Goal: Transaction & Acquisition: Purchase product/service

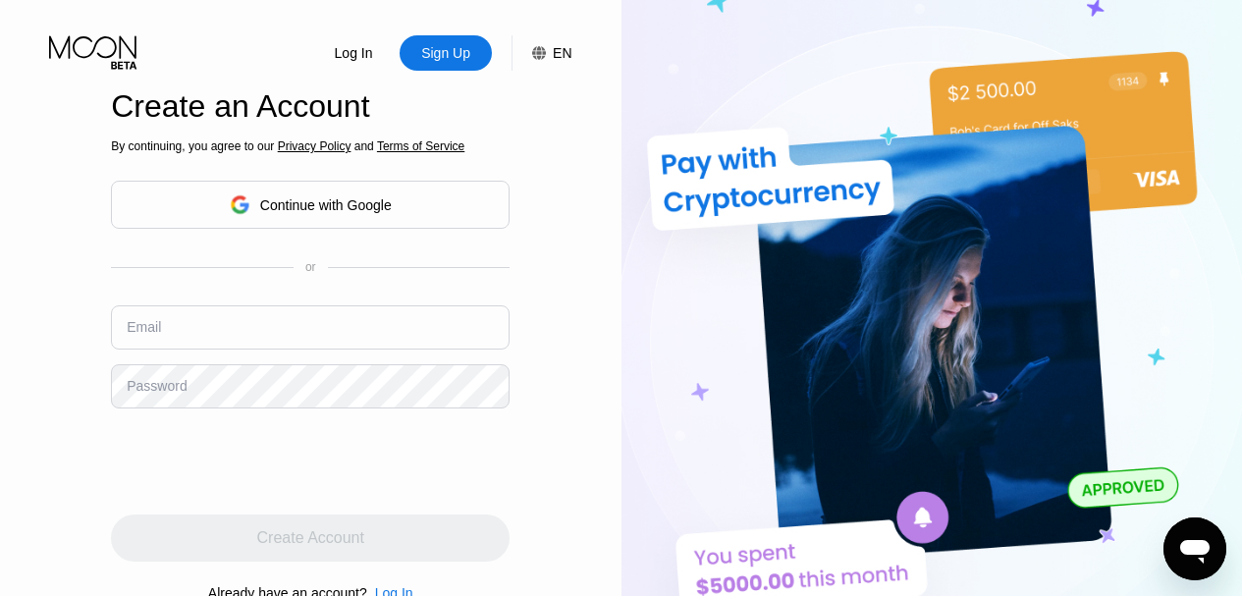
click at [1234, 136] on img at bounding box center [931, 328] width 621 height 656
click at [299, 335] on input "text" at bounding box center [310, 327] width 399 height 44
paste input "[EMAIL_ADDRESS][DOMAIN_NAME]"
drag, startPoint x: 286, startPoint y: 341, endPoint x: 380, endPoint y: 347, distance: 94.5
click at [380, 347] on input "[EMAIL_ADDRESS][DOMAIN_NAME]" at bounding box center [310, 327] width 399 height 44
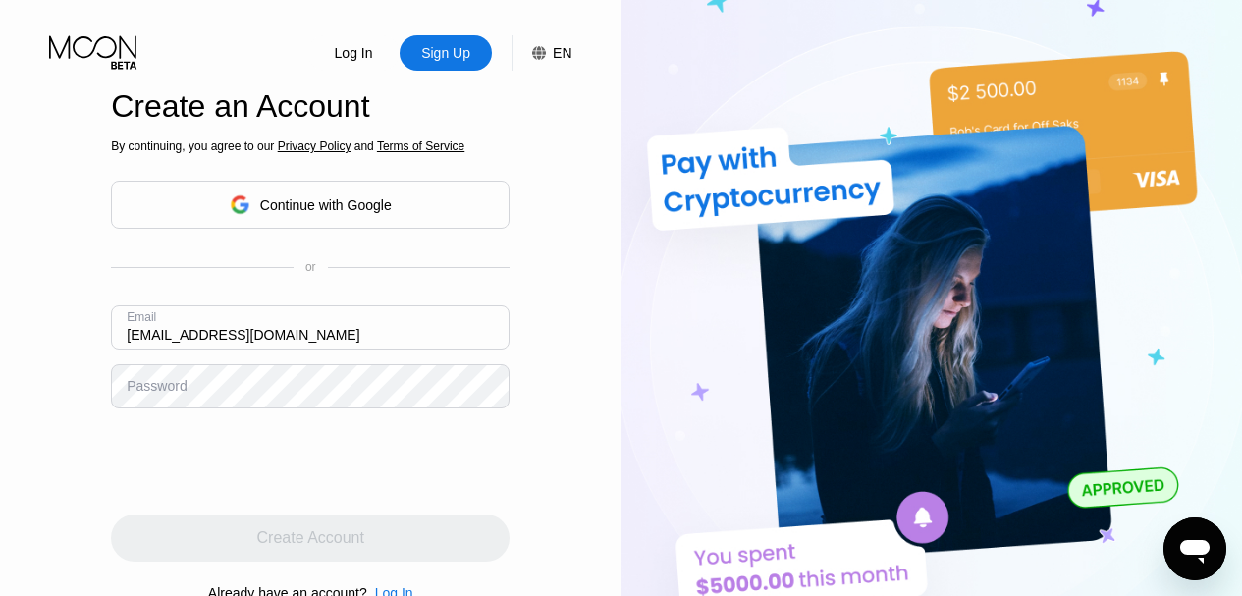
type input "[EMAIL_ADDRESS][DOMAIN_NAME]"
drag, startPoint x: 0, startPoint y: 365, endPoint x: 19, endPoint y: 387, distance: 28.5
click at [0, 365] on div "Log In Sign Up EN Language Select an item Save Create an Account By continuing,…" at bounding box center [310, 328] width 621 height 656
click at [166, 391] on div "Password" at bounding box center [157, 386] width 60 height 16
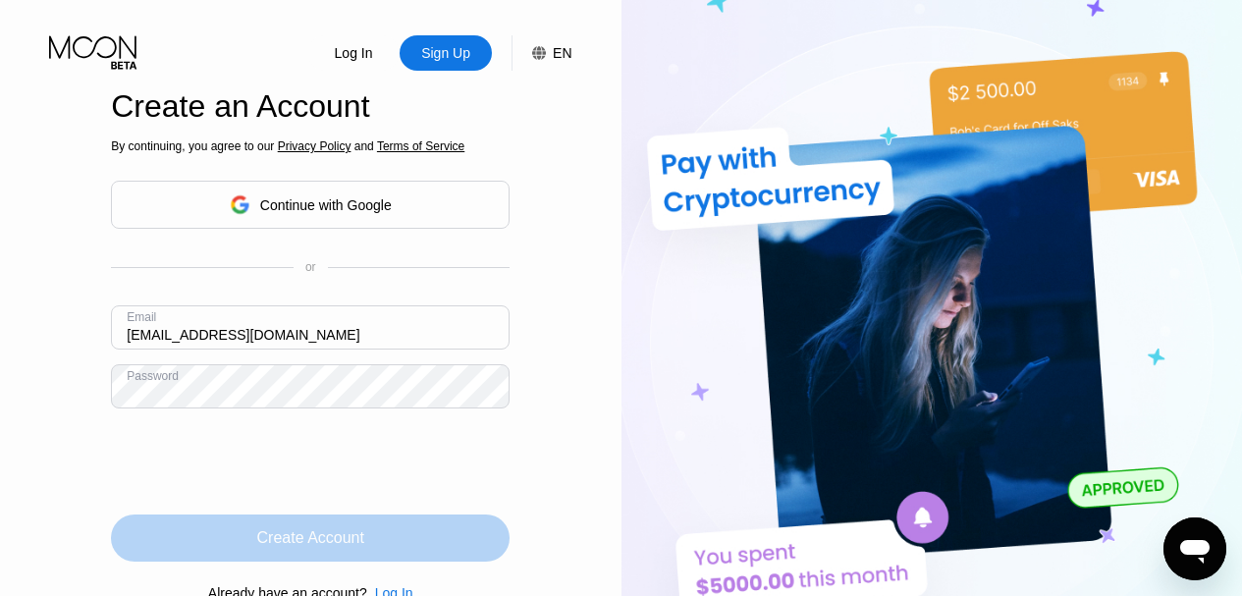
click at [332, 538] on div "Create Account" at bounding box center [310, 538] width 107 height 20
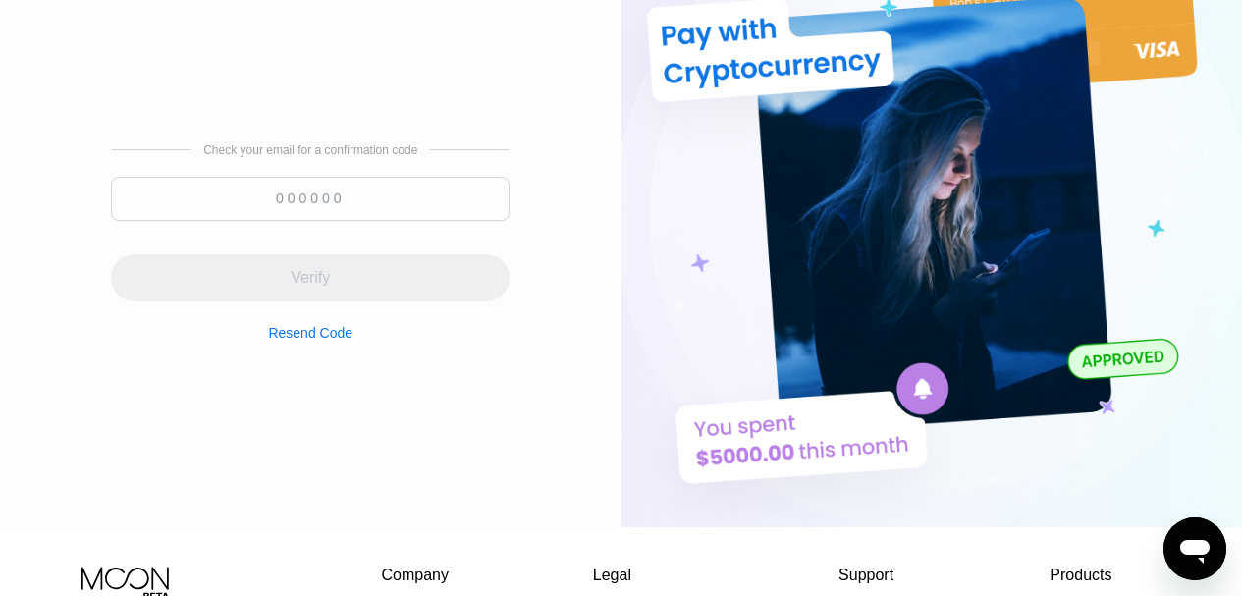
scroll to position [98, 0]
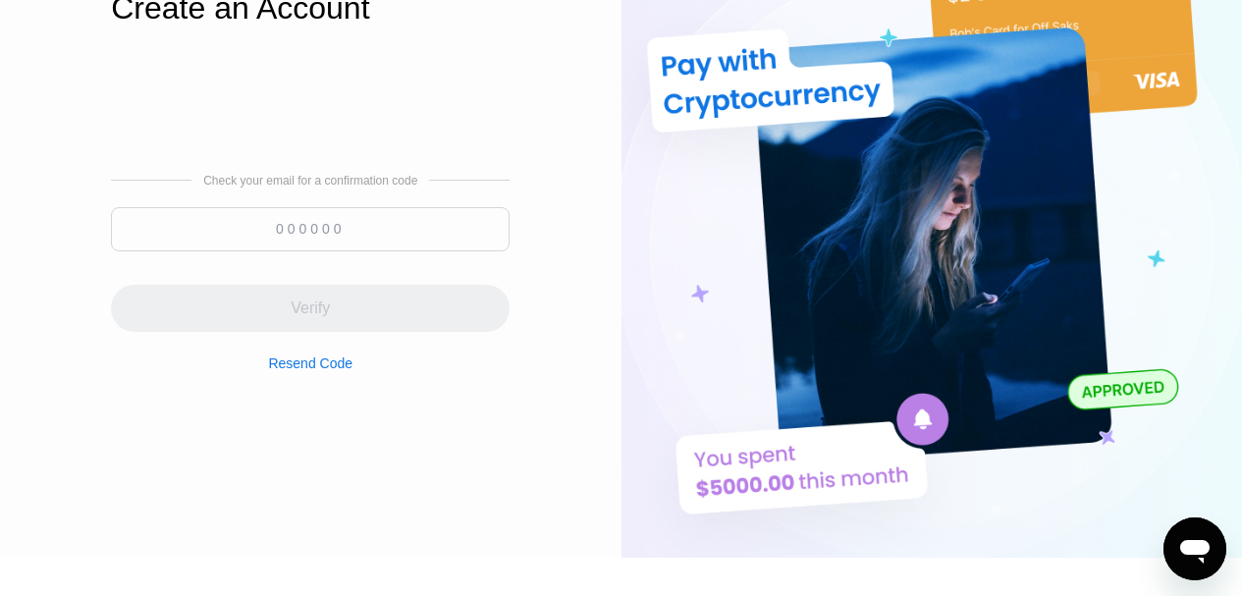
click at [214, 229] on input at bounding box center [310, 229] width 399 height 44
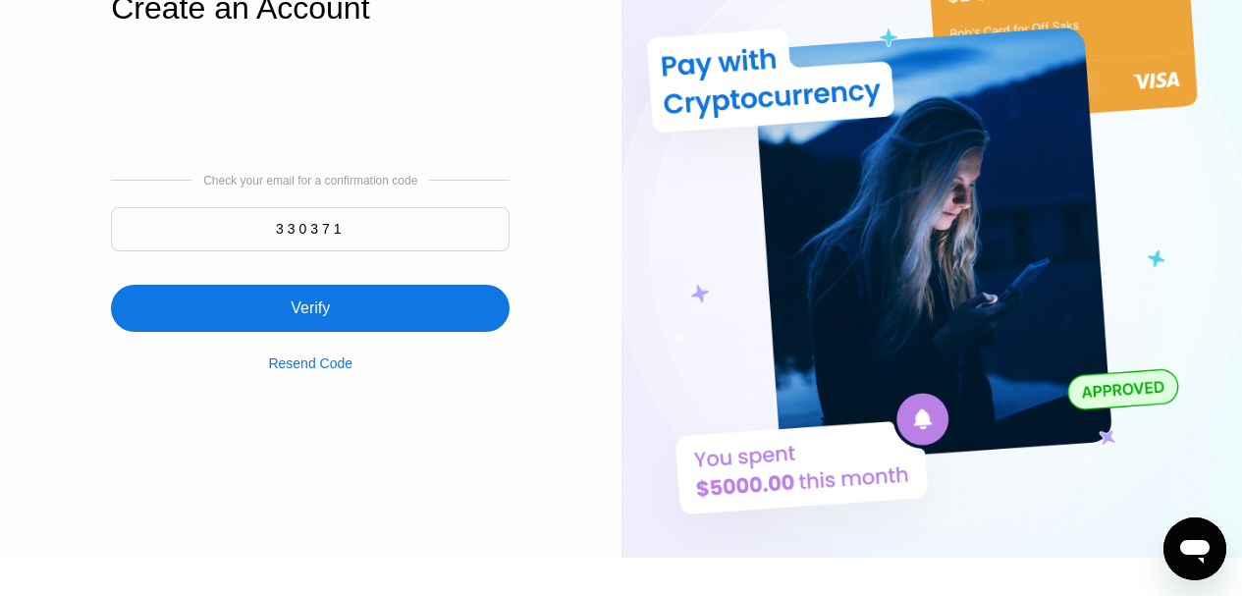
type input "330371"
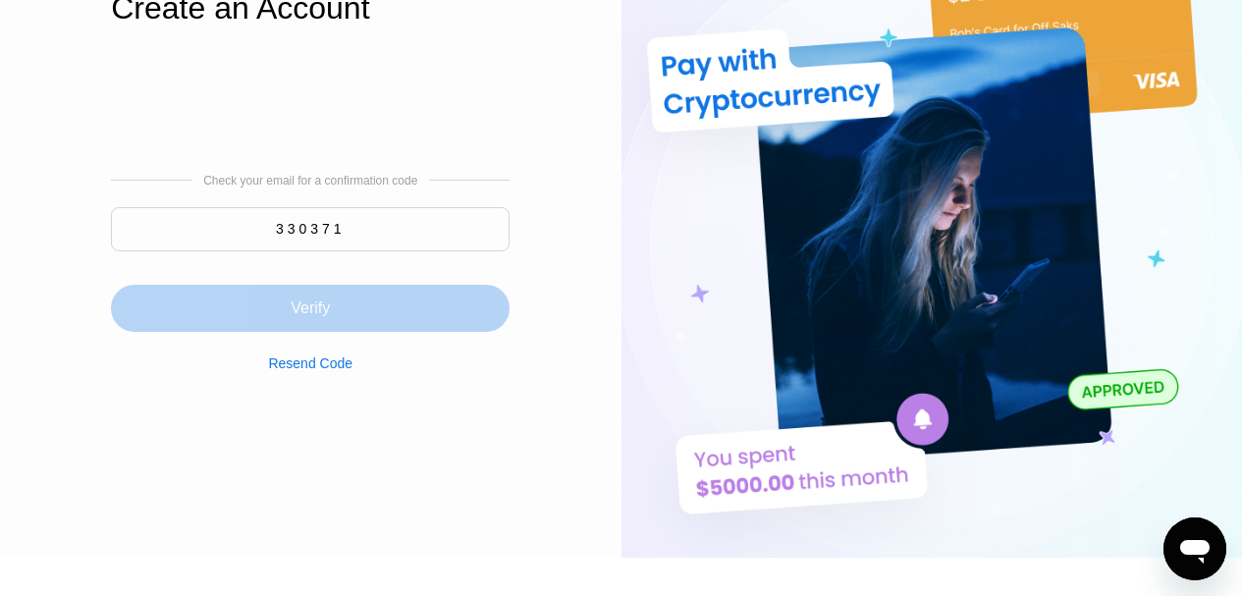
click at [321, 310] on div "Verify" at bounding box center [310, 308] width 39 height 20
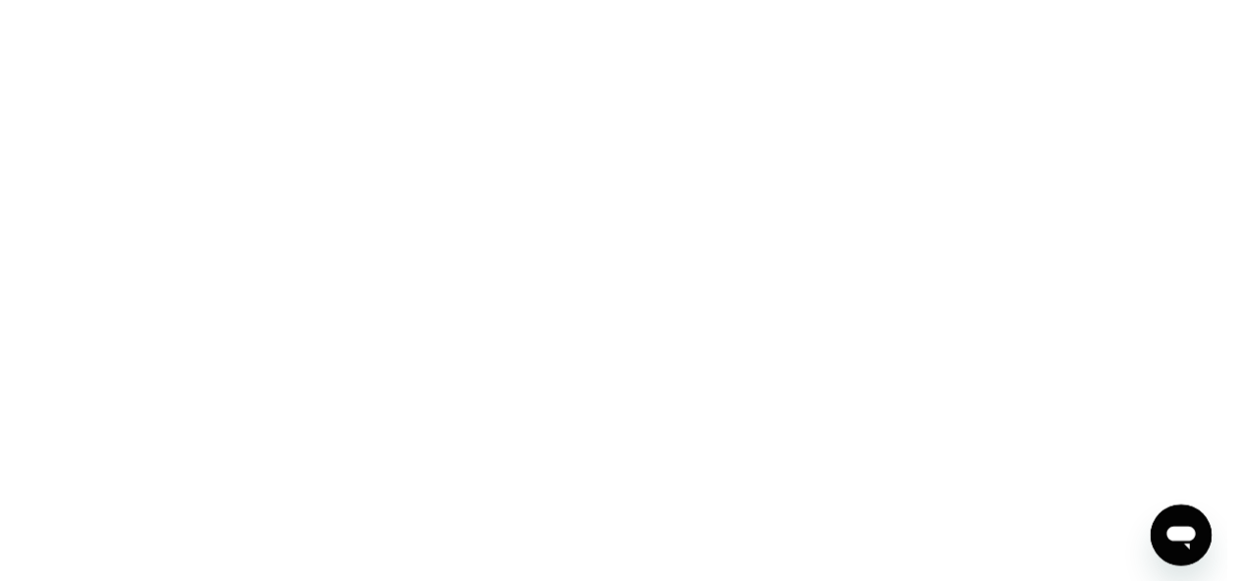
scroll to position [0, 0]
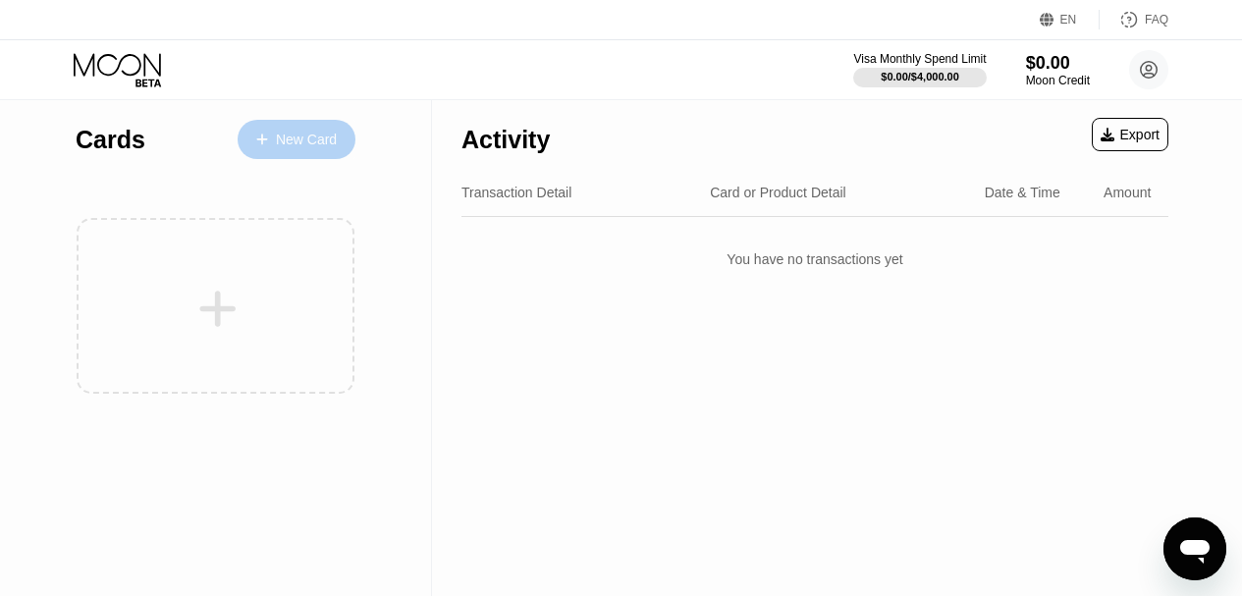
click at [281, 133] on div "New Card" at bounding box center [306, 140] width 61 height 17
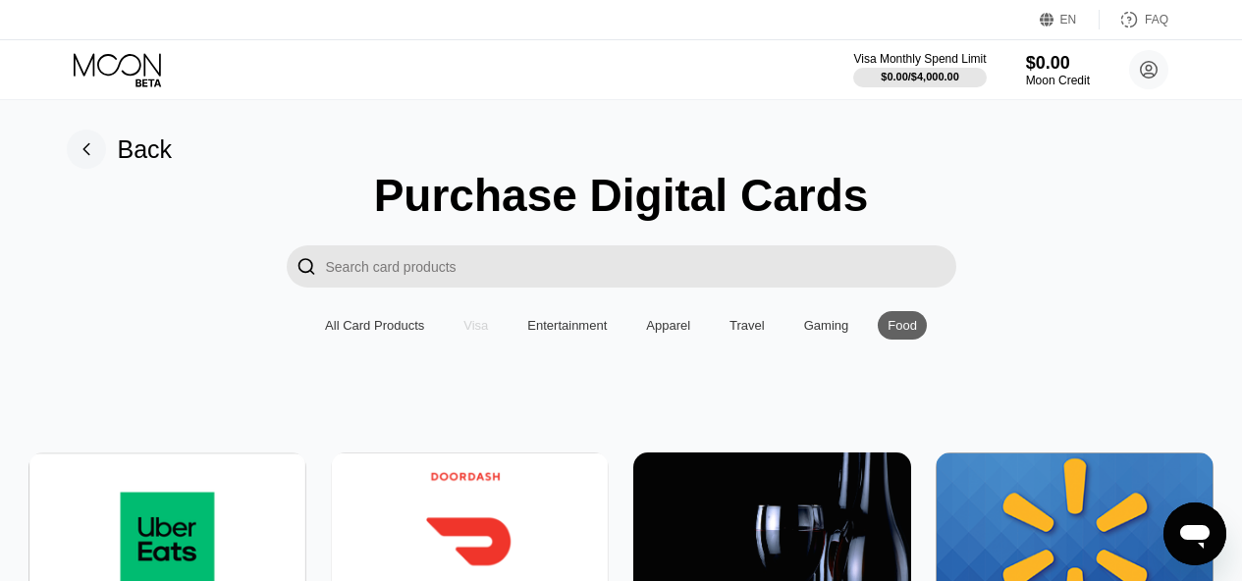
click at [471, 333] on div "Visa" at bounding box center [475, 325] width 25 height 15
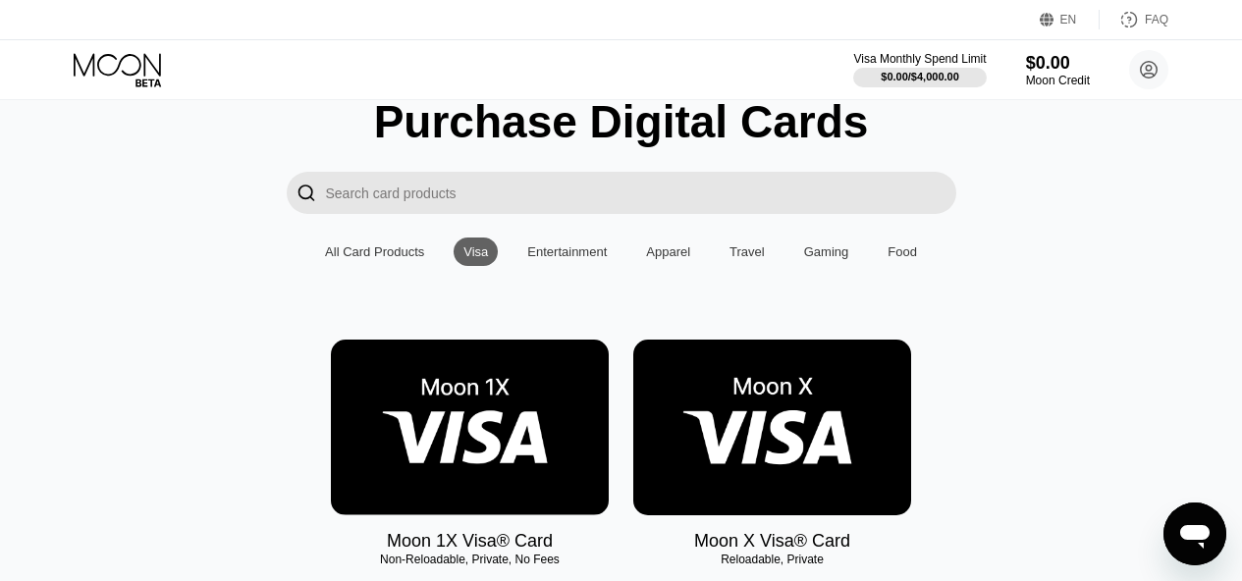
scroll to position [196, 0]
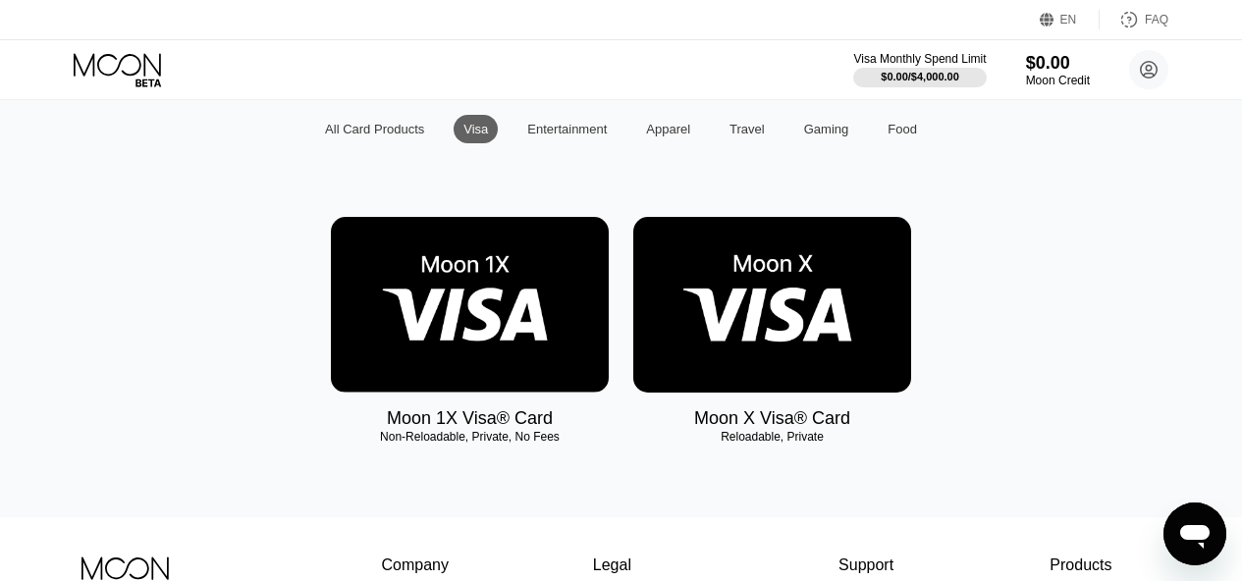
click at [754, 358] on img at bounding box center [772, 305] width 278 height 176
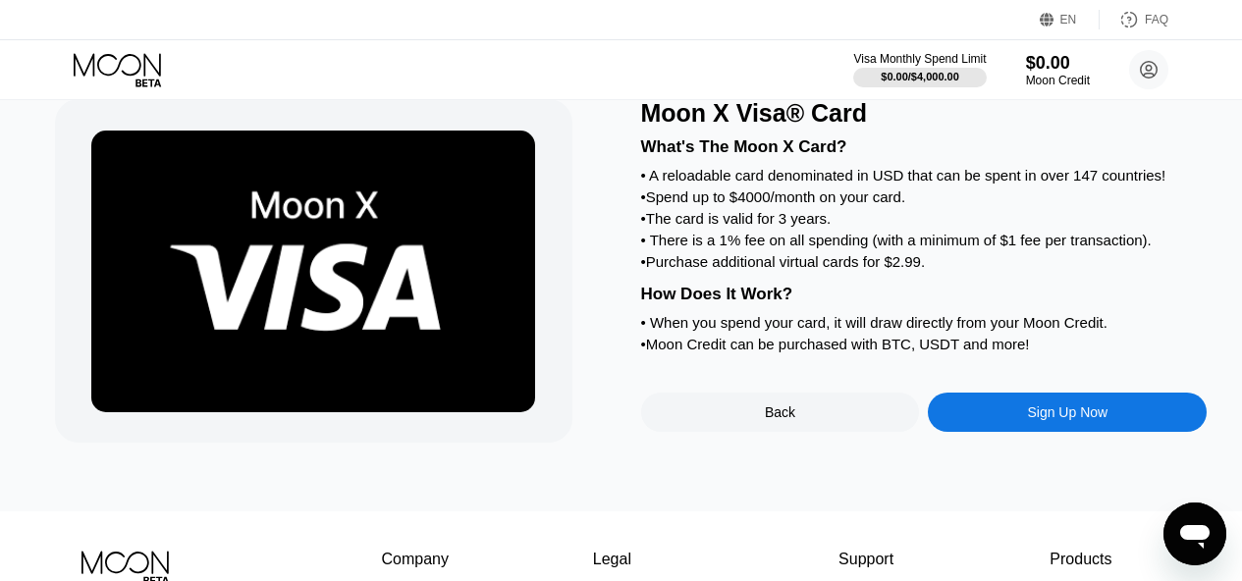
scroll to position [98, 0]
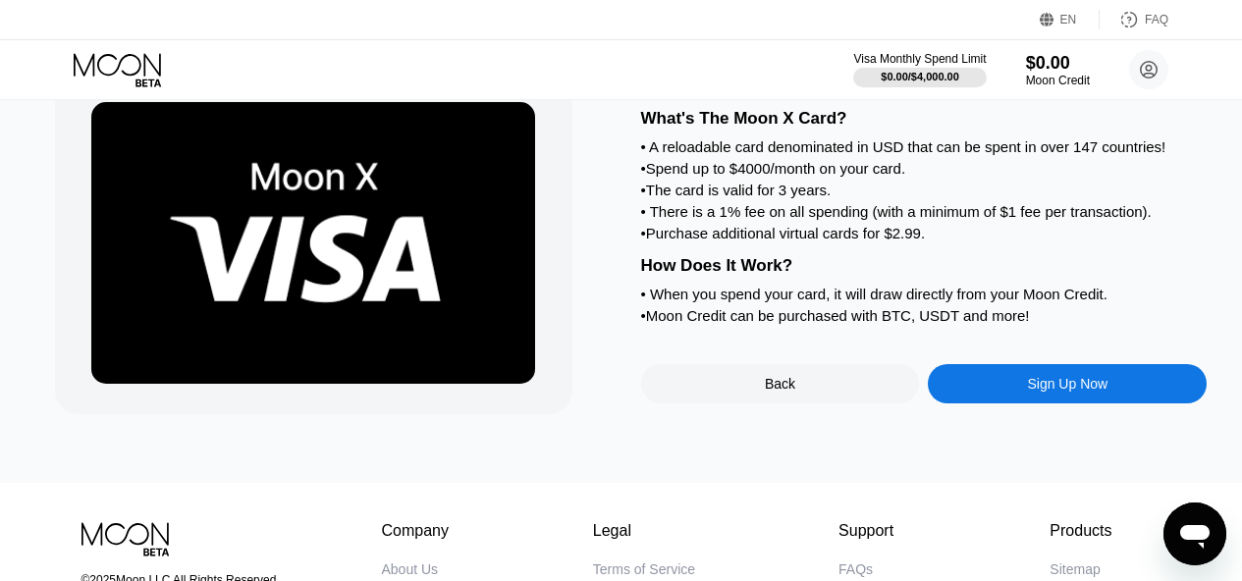
click at [739, 155] on div "• A reloadable card denominated in USD that can be spent in over 147 countries!" at bounding box center [924, 146] width 566 height 17
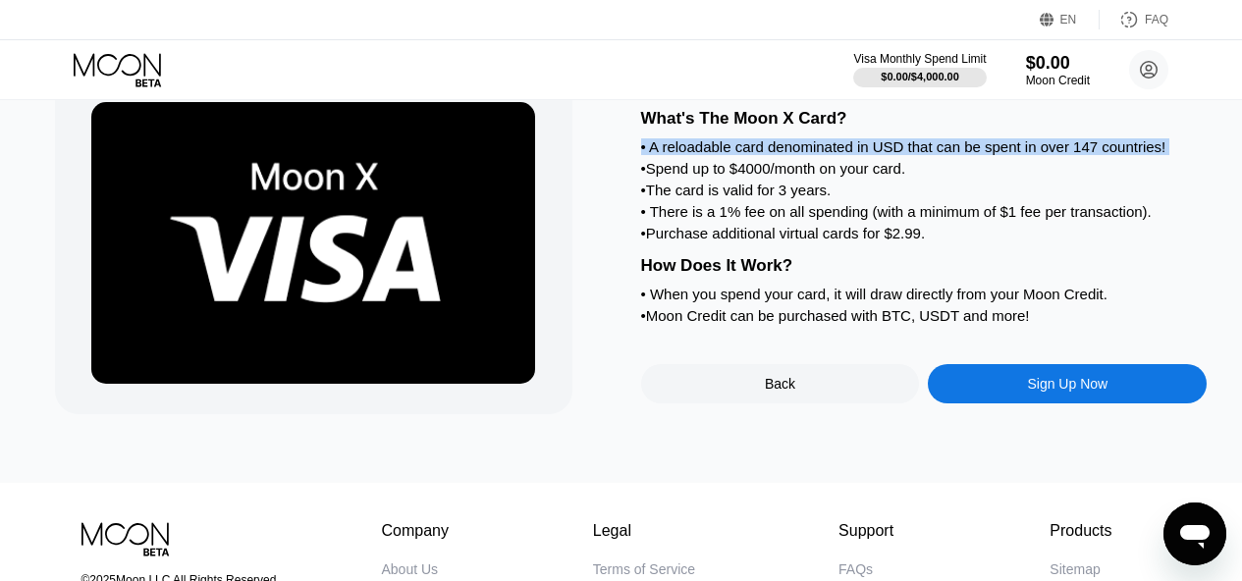
click at [739, 155] on div "• A reloadable card denominated in USD that can be spent in over 147 countries!" at bounding box center [924, 146] width 566 height 17
drag, startPoint x: 739, startPoint y: 156, endPoint x: 726, endPoint y: 150, distance: 14.1
click at [726, 150] on div "• A reloadable card denominated in USD that can be spent in over 147 countries!" at bounding box center [924, 146] width 566 height 17
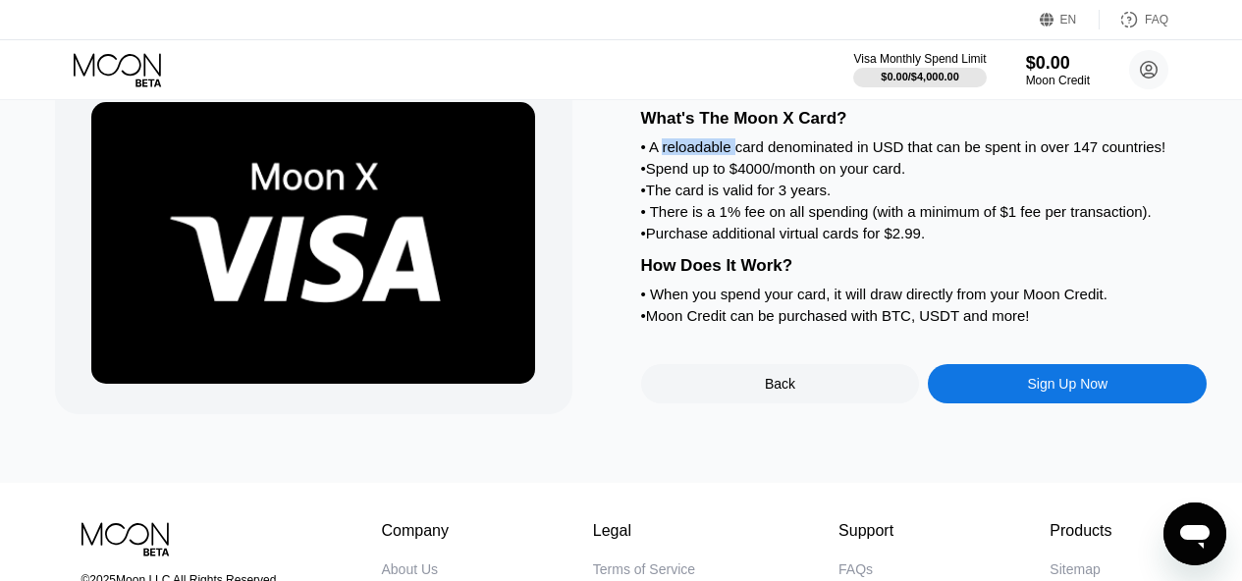
click at [726, 150] on div "• A reloadable card denominated in USD that can be spent in over 147 countries!" at bounding box center [924, 146] width 566 height 17
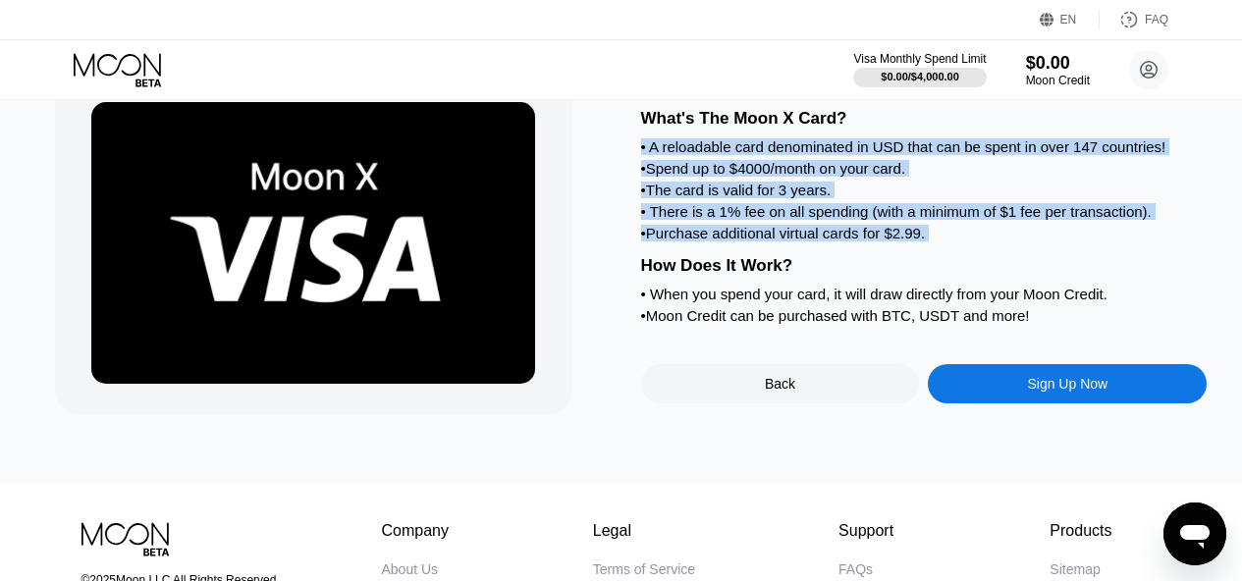
drag, startPoint x: 726, startPoint y: 150, endPoint x: 774, endPoint y: 249, distance: 110.2
click at [774, 249] on div "What's The Moon X Card? • A reloadable card denominated in USD that can be spen…" at bounding box center [924, 214] width 566 height 230
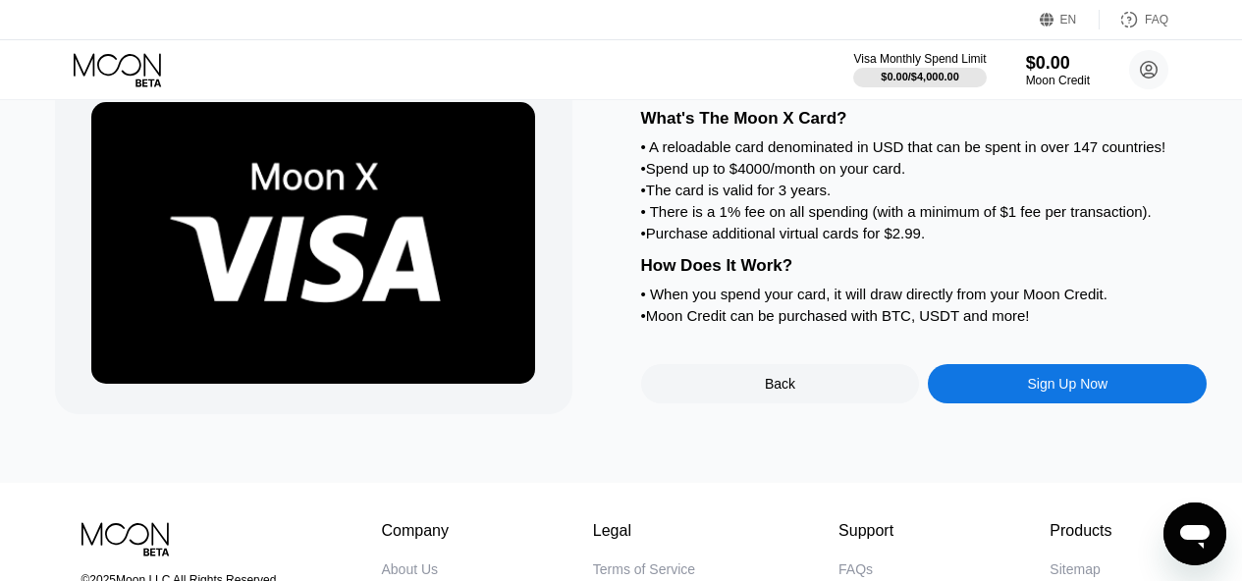
click at [815, 302] on div "• When you spend your card, it will draw directly from your Moon Credit." at bounding box center [924, 294] width 566 height 17
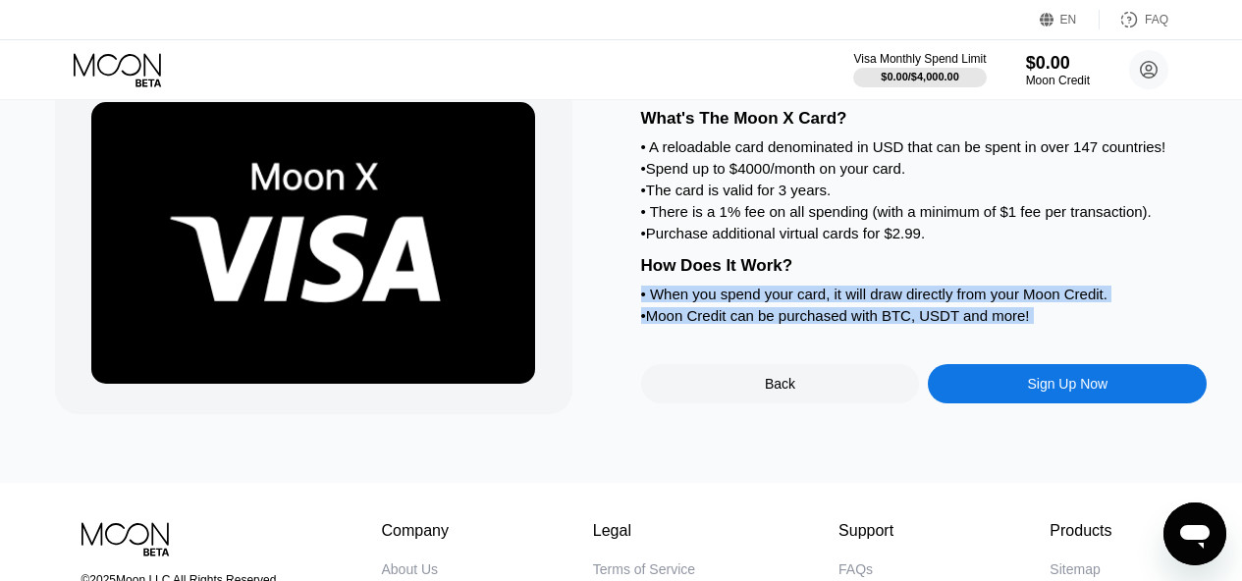
drag, startPoint x: 815, startPoint y: 325, endPoint x: 815, endPoint y: 336, distance: 10.8
click at [815, 329] on div "What's The Moon X Card? • A reloadable card denominated in USD that can be spen…" at bounding box center [924, 214] width 566 height 230
copy div "• When you spend your card, it will draw directly from your Moon Credit. • Moon…"
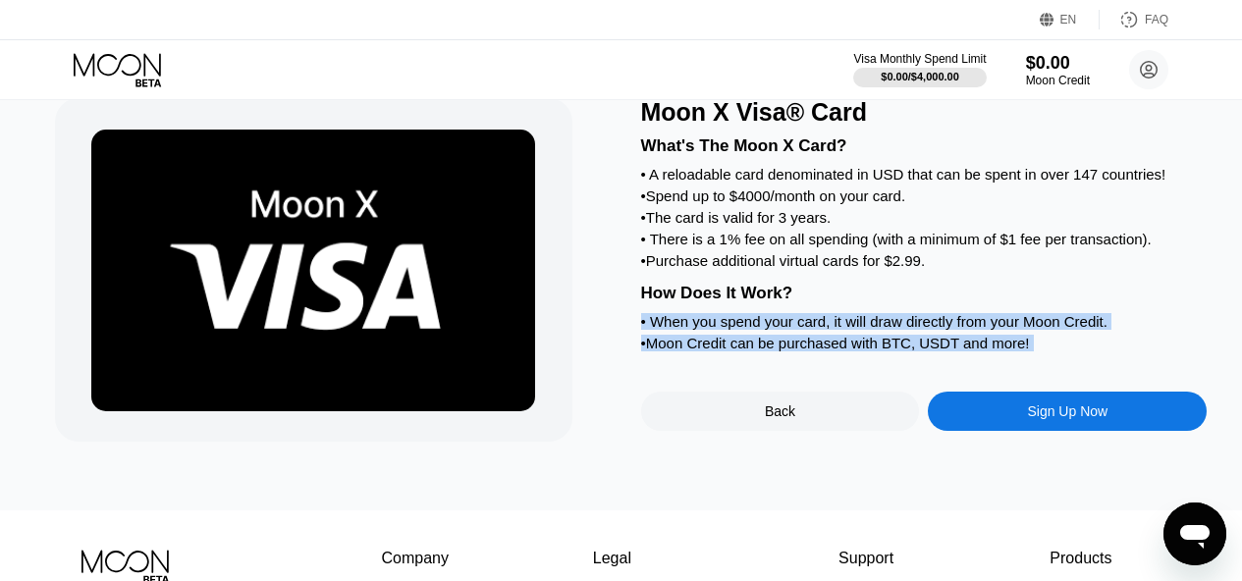
scroll to position [0, 0]
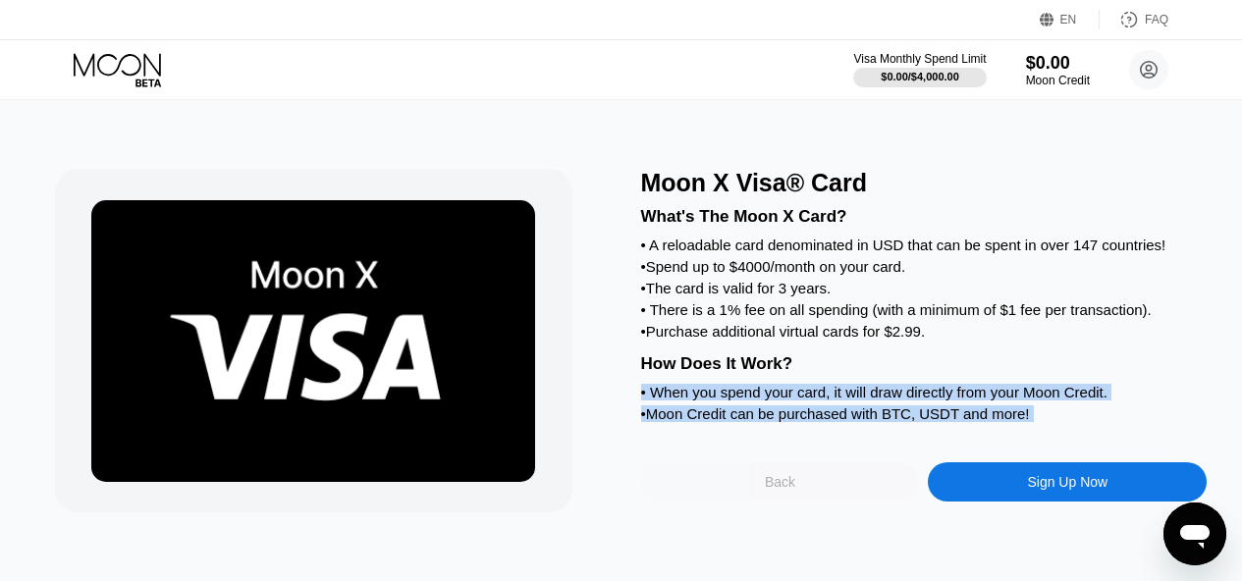
click at [801, 502] on div "Back" at bounding box center [780, 481] width 279 height 39
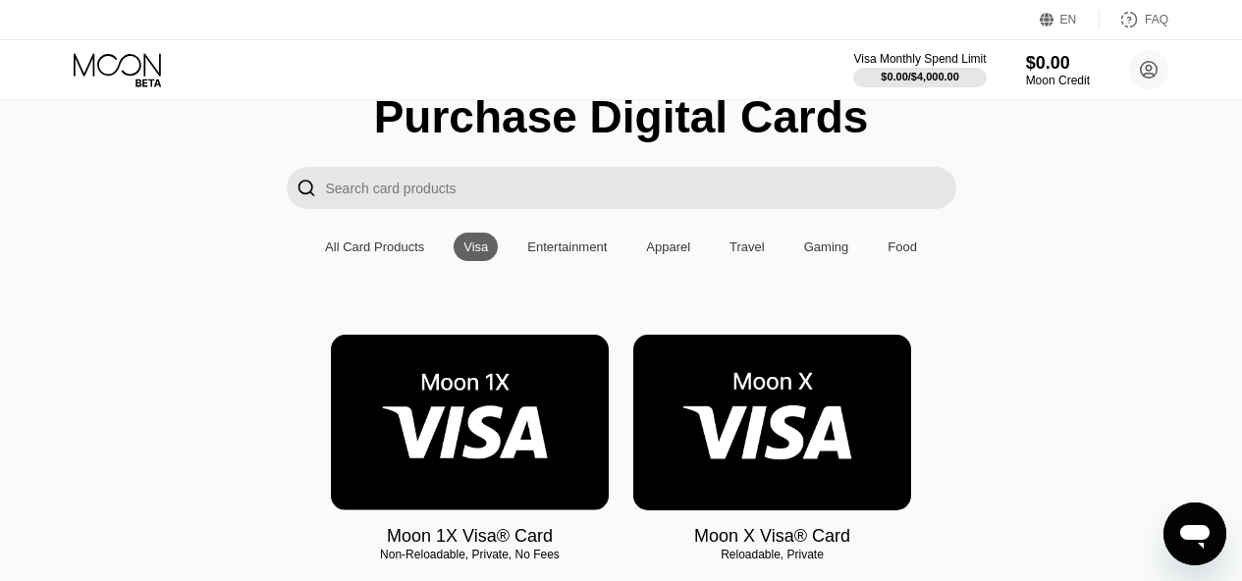
scroll to position [196, 0]
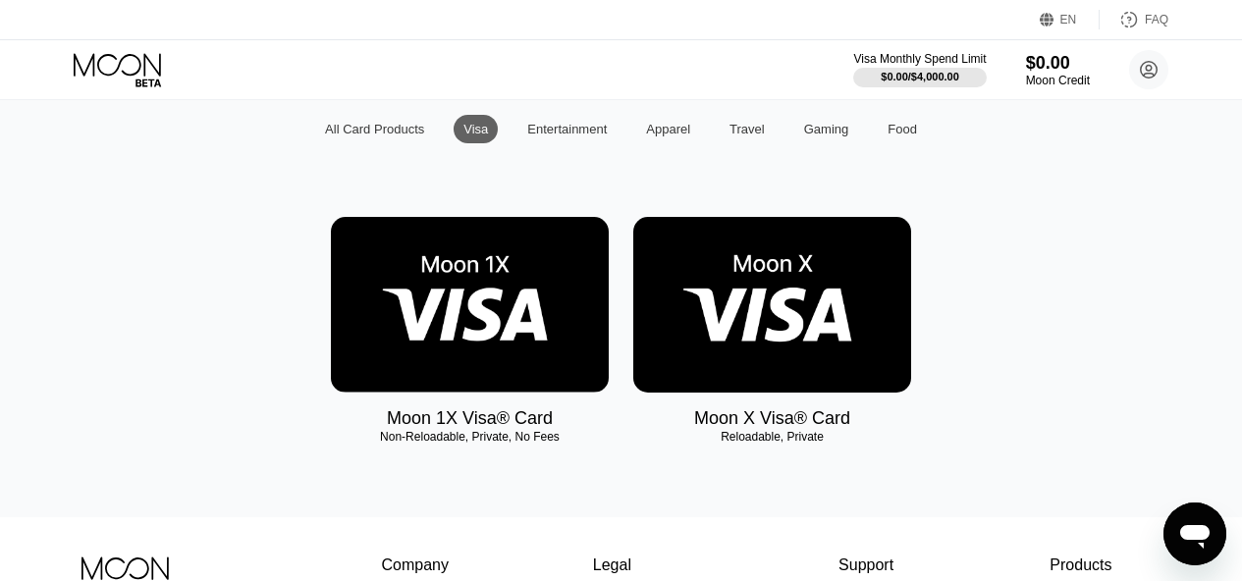
click at [503, 373] on img at bounding box center [470, 305] width 278 height 176
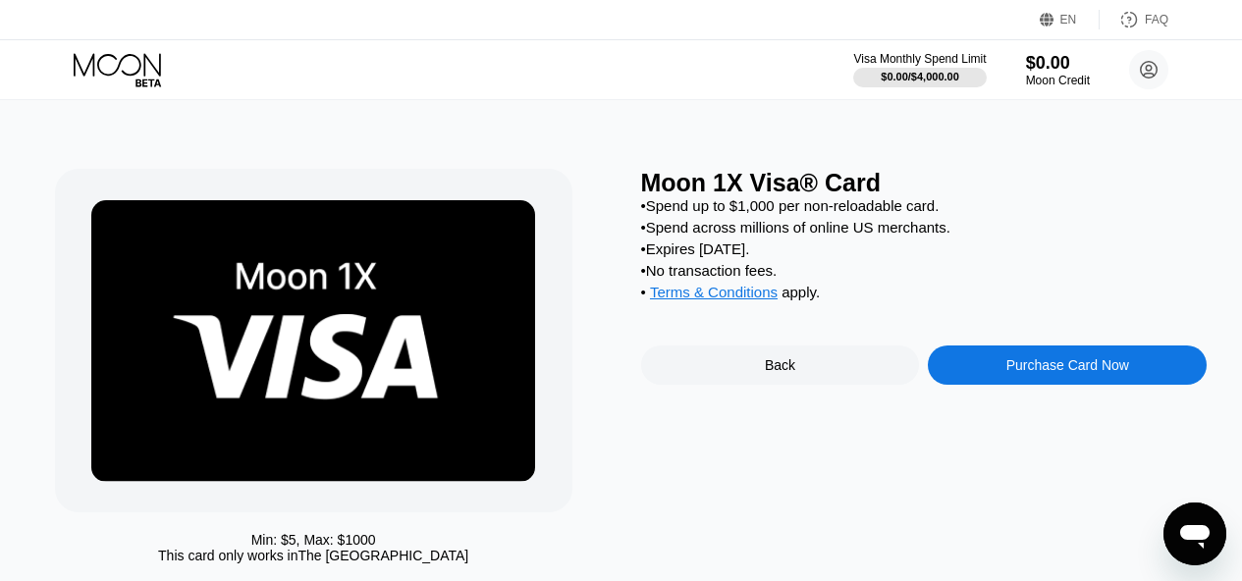
click at [782, 373] on div "Back" at bounding box center [780, 365] width 30 height 16
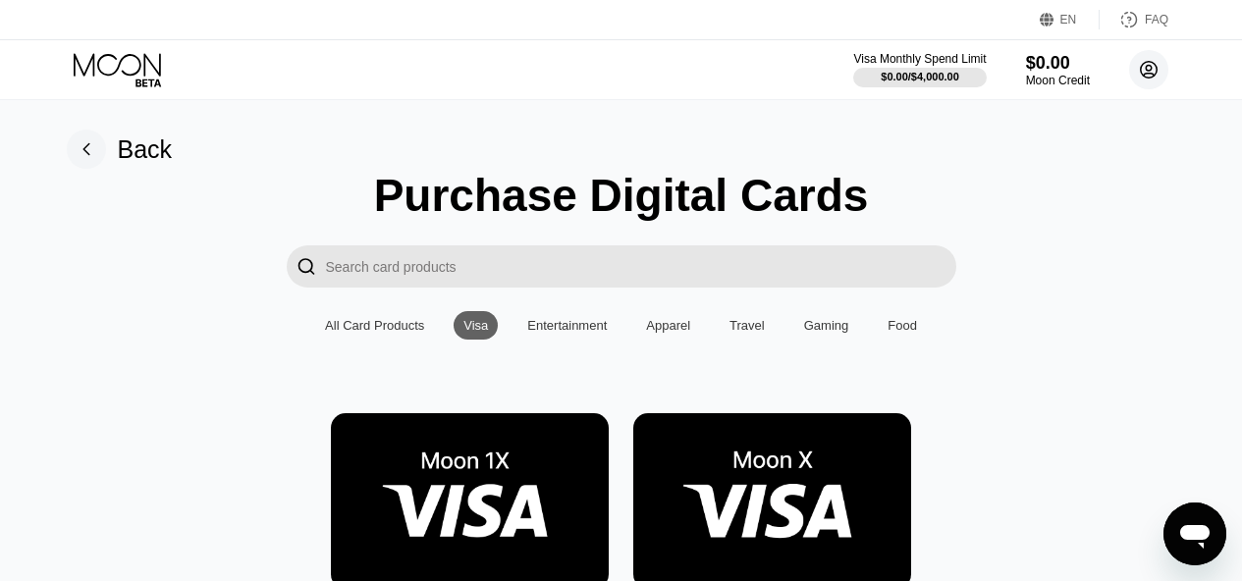
click at [1155, 72] on circle at bounding box center [1148, 69] width 39 height 39
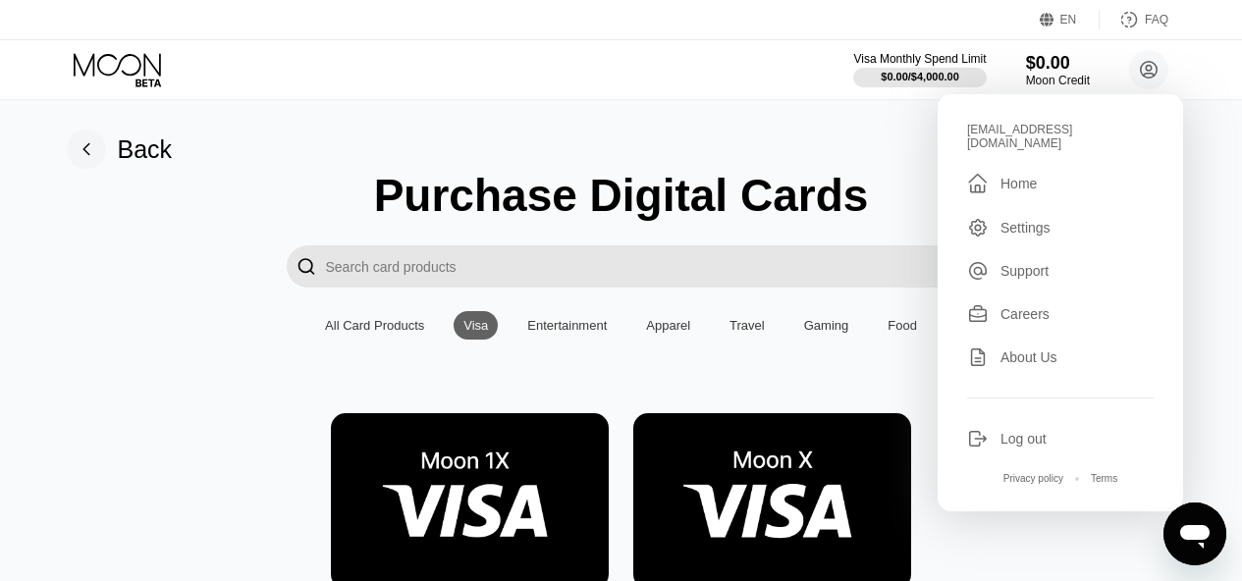
click at [807, 448] on img at bounding box center [772, 501] width 278 height 176
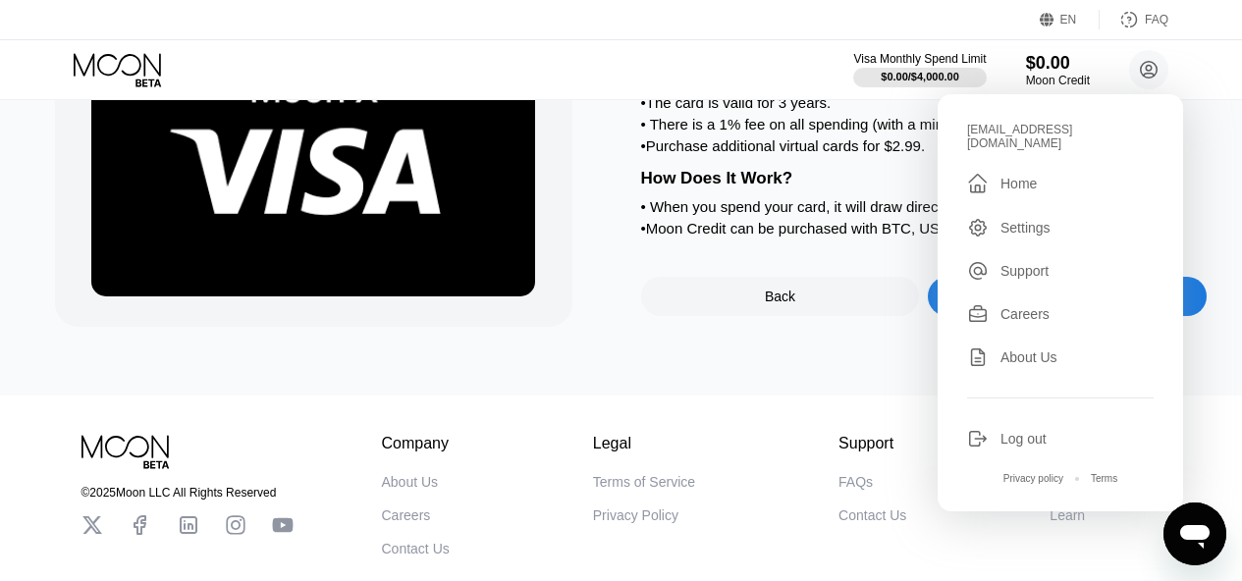
scroll to position [196, 0]
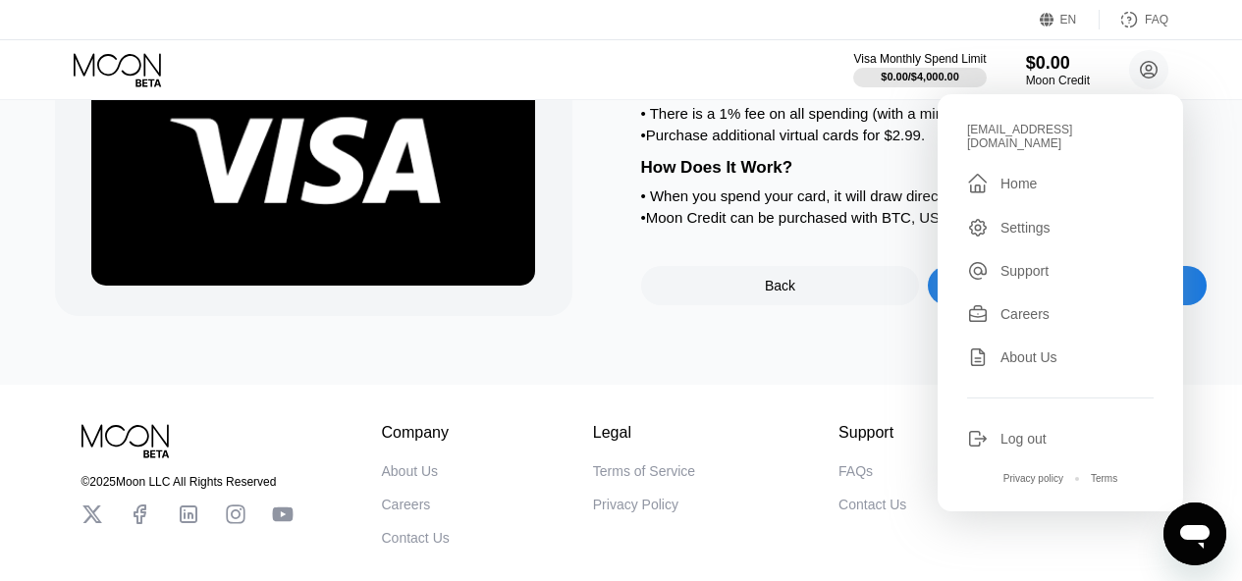
click at [784, 381] on div "Moon X Visa® Card What's The Moon X Card? • A reloadable card denominated in US…" at bounding box center [621, 144] width 1256 height 481
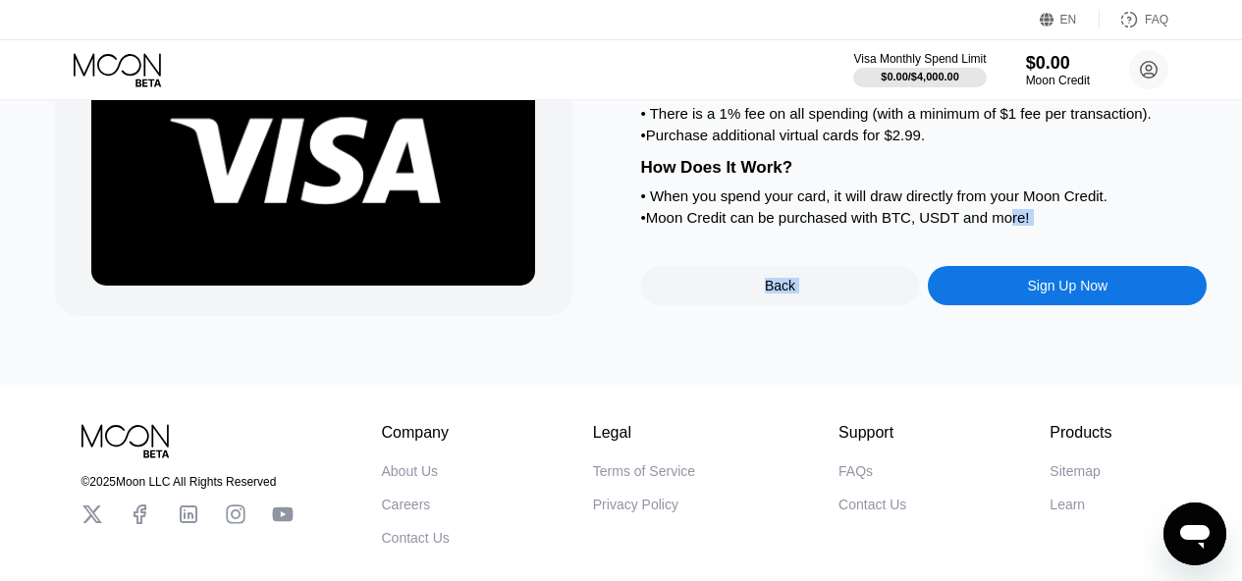
drag, startPoint x: 1026, startPoint y: 305, endPoint x: 1005, endPoint y: 243, distance: 65.2
click at [1005, 243] on div "Moon X Visa® Card What's The Moon X Card? • A reloadable card denominated in US…" at bounding box center [924, 145] width 566 height 344
click at [940, 178] on div "How Does It Work?" at bounding box center [924, 168] width 566 height 20
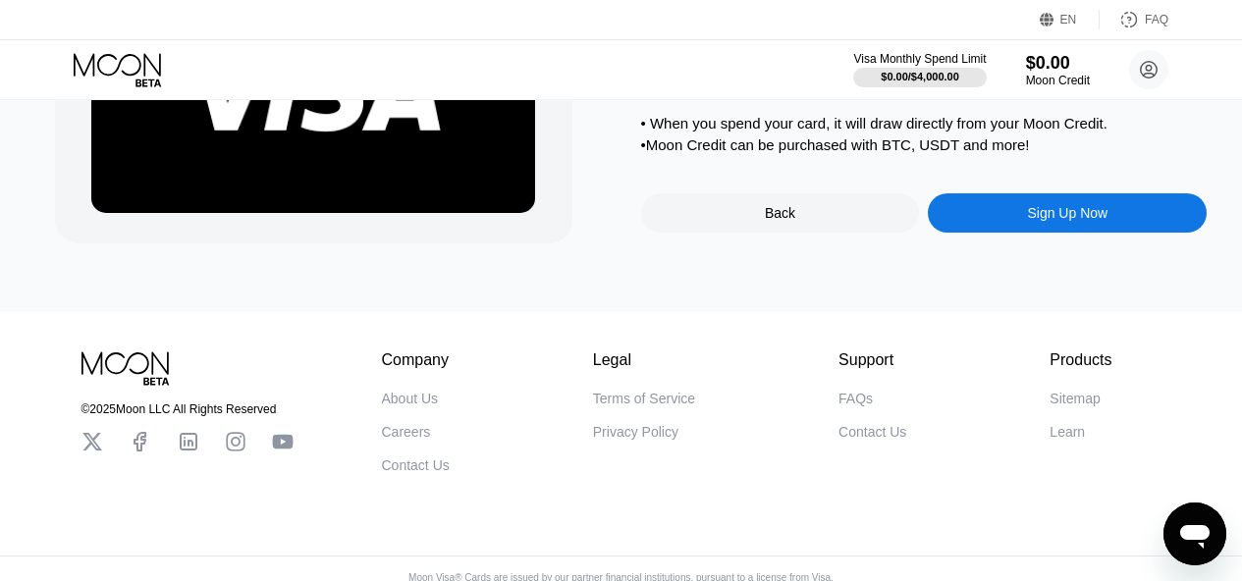
scroll to position [294, 0]
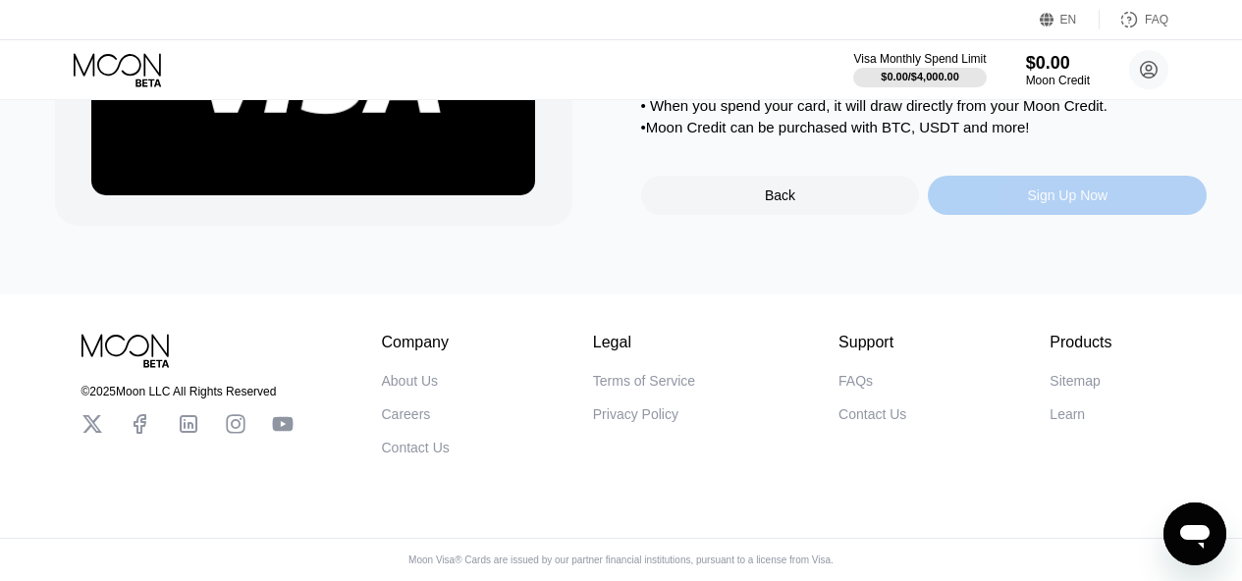
click at [986, 211] on div "Sign Up Now" at bounding box center [1067, 195] width 279 height 39
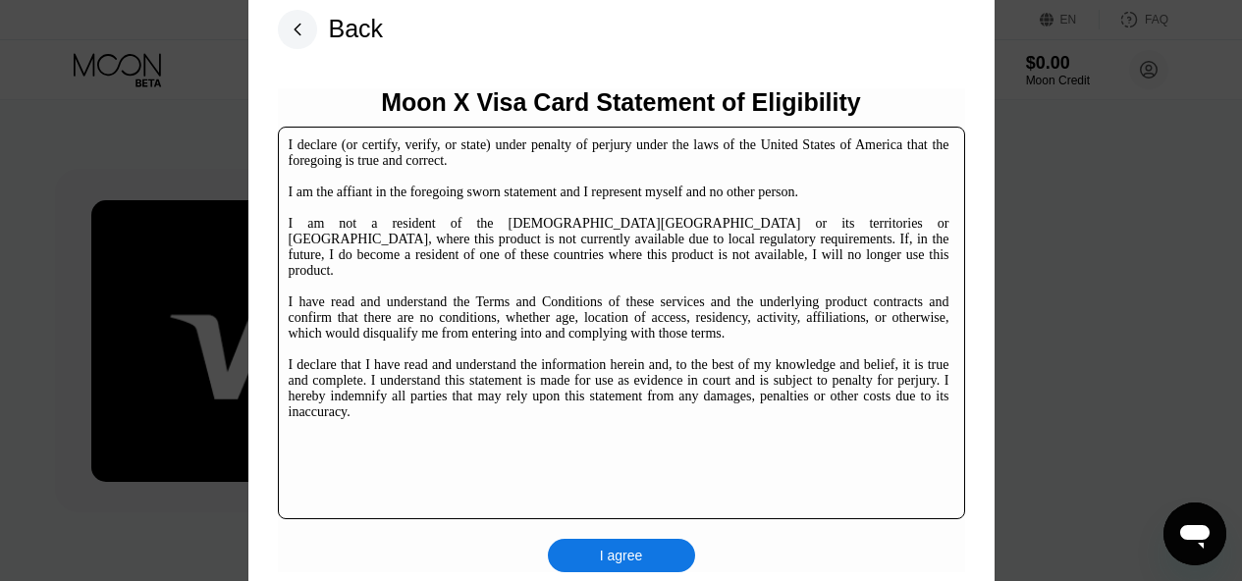
click at [378, 134] on div "I declare (or certify, verify, or state) under penalty of perjury under the law…" at bounding box center [621, 323] width 687 height 393
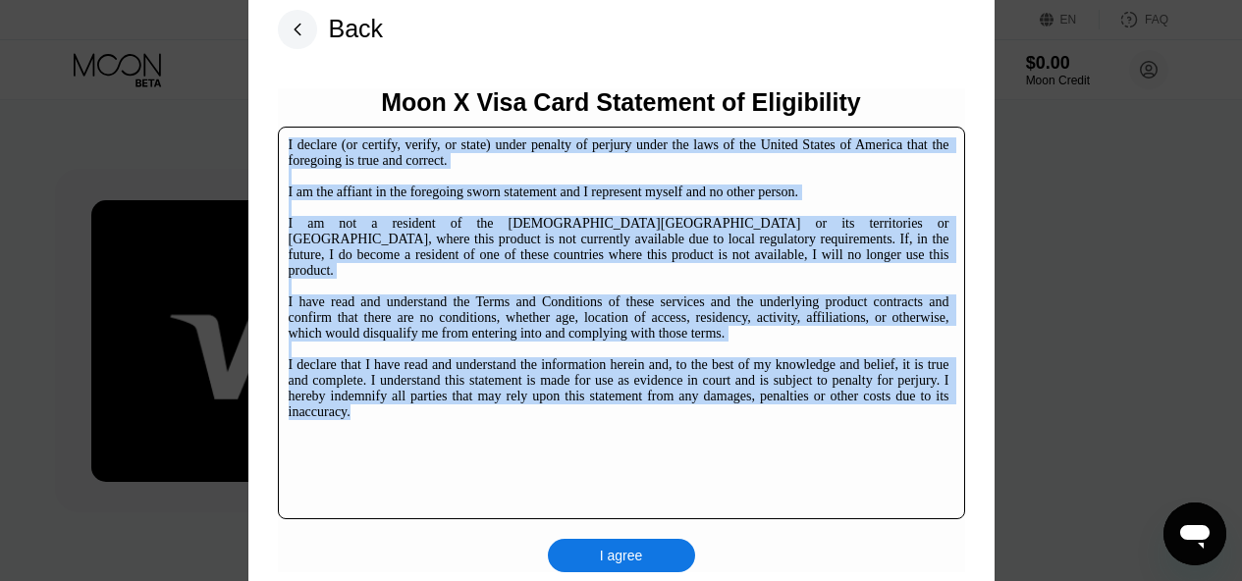
drag, startPoint x: 378, startPoint y: 134, endPoint x: 463, endPoint y: 369, distance: 249.7
click at [463, 369] on div "I declare (or certify, verify, or state) under penalty of perjury under the law…" at bounding box center [621, 323] width 687 height 393
copy div "I declare (or certify, verify, or state) under penalty of perjury under the law…"
click at [653, 551] on div "I agree" at bounding box center [621, 555] width 147 height 33
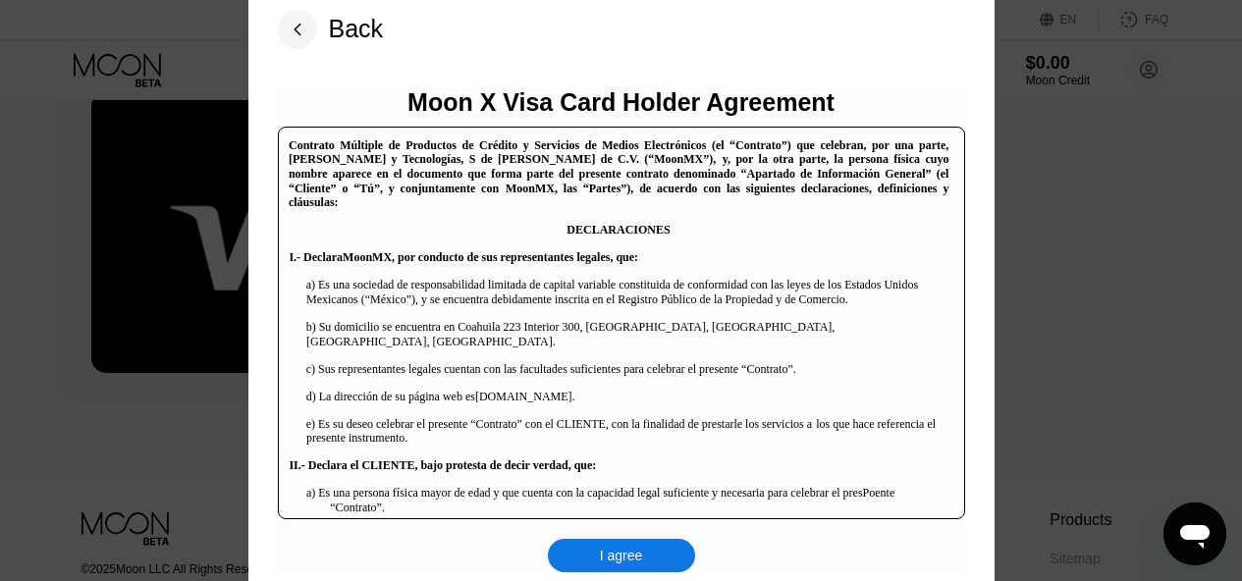
scroll to position [98, 0]
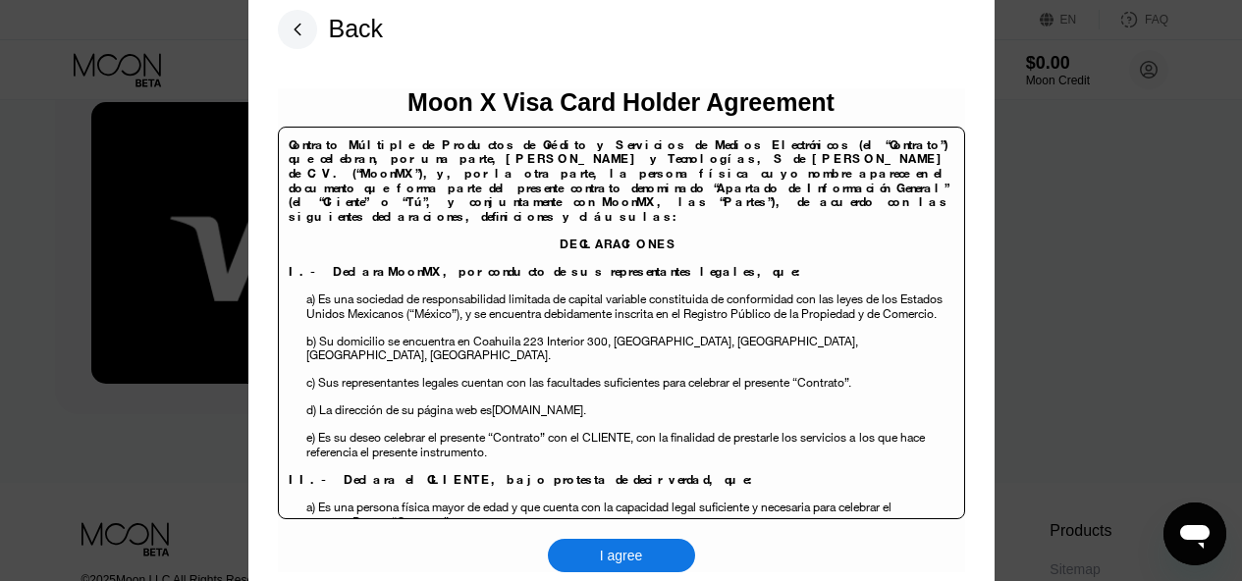
click at [674, 149] on span "Contrato Múltiple de Productos de Crédito y Servicios de Medios Electrónicos (e…" at bounding box center [619, 151] width 660 height 31
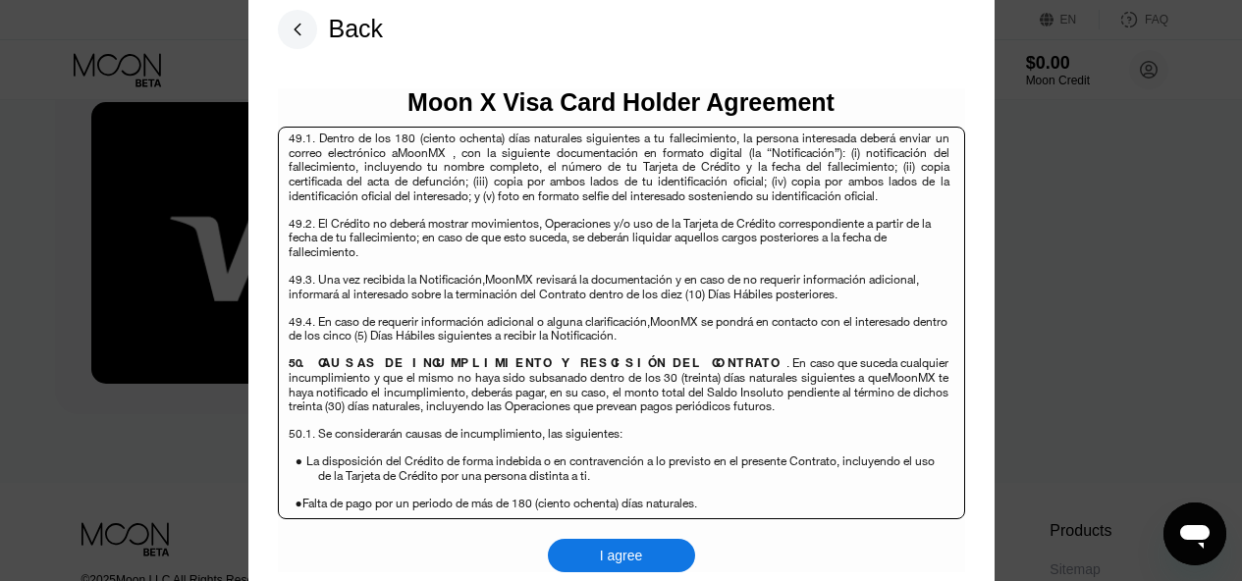
scroll to position [12748, 0]
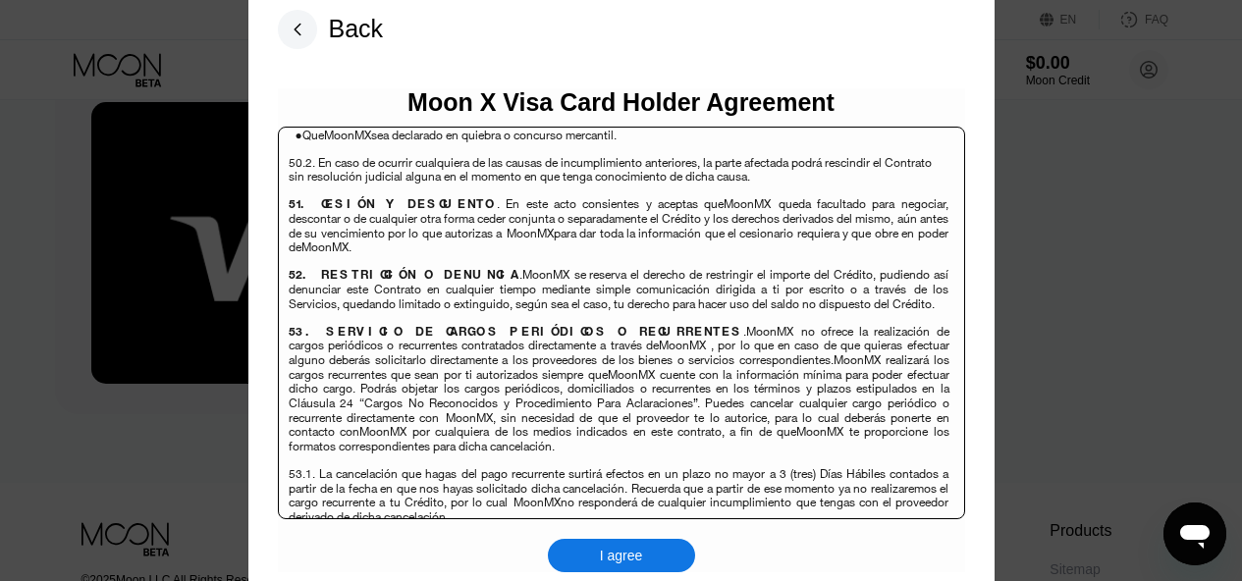
drag, startPoint x: 674, startPoint y: 149, endPoint x: 715, endPoint y: 543, distance: 395.7
click at [715, 543] on div "Moon X Visa Card Holder Agreement Contrato Múltiple de Productos de Crédito y S…" at bounding box center [621, 330] width 687 height 484
copy body "Contrato Múltiple de Productos de Crédito y Servicios de Medios Electrónicos (e…"
click at [609, 533] on div "Moon X Visa Card Holder Agreement Contrato Múltiple de Productos de Crédito y S…" at bounding box center [621, 330] width 687 height 484
click at [608, 543] on div "I agree" at bounding box center [621, 555] width 147 height 33
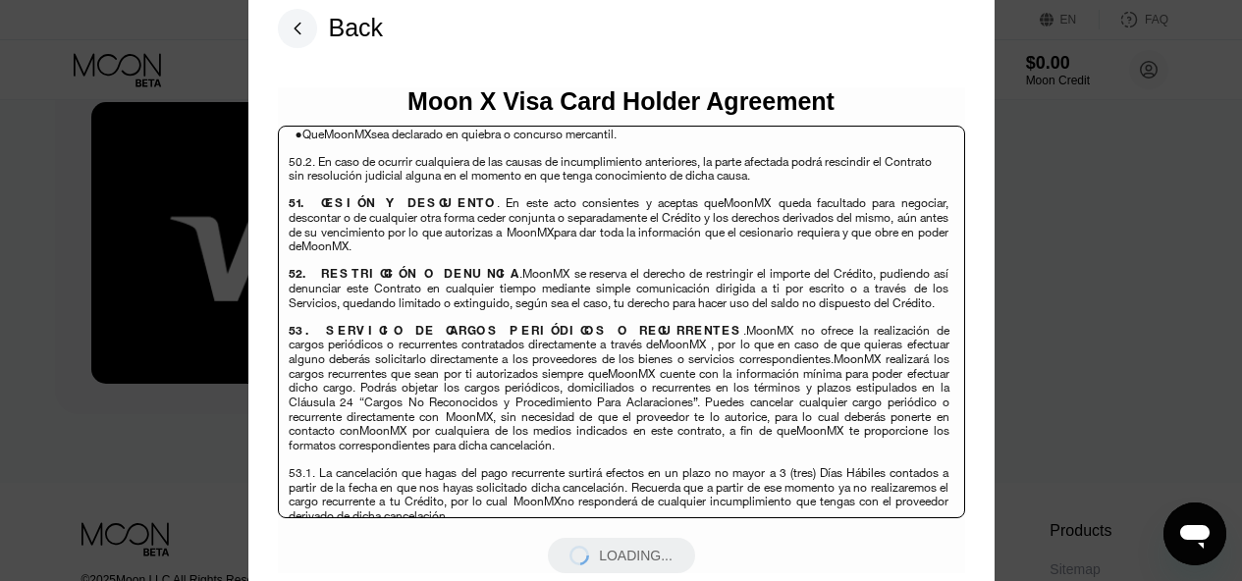
scroll to position [12747, 0]
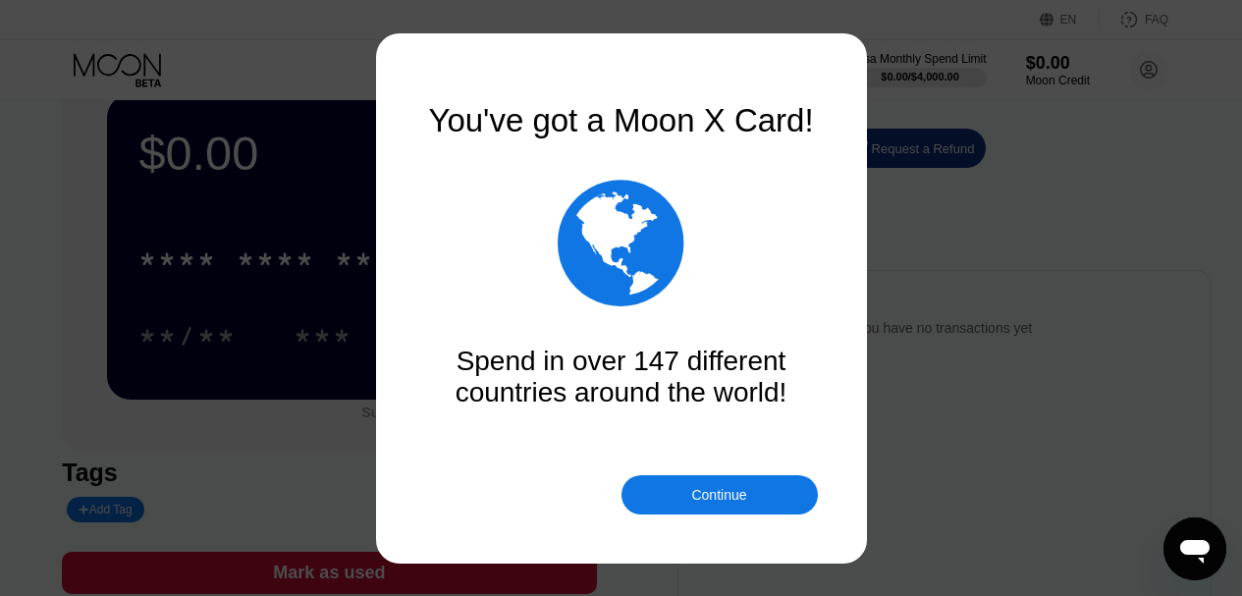
scroll to position [98, 0]
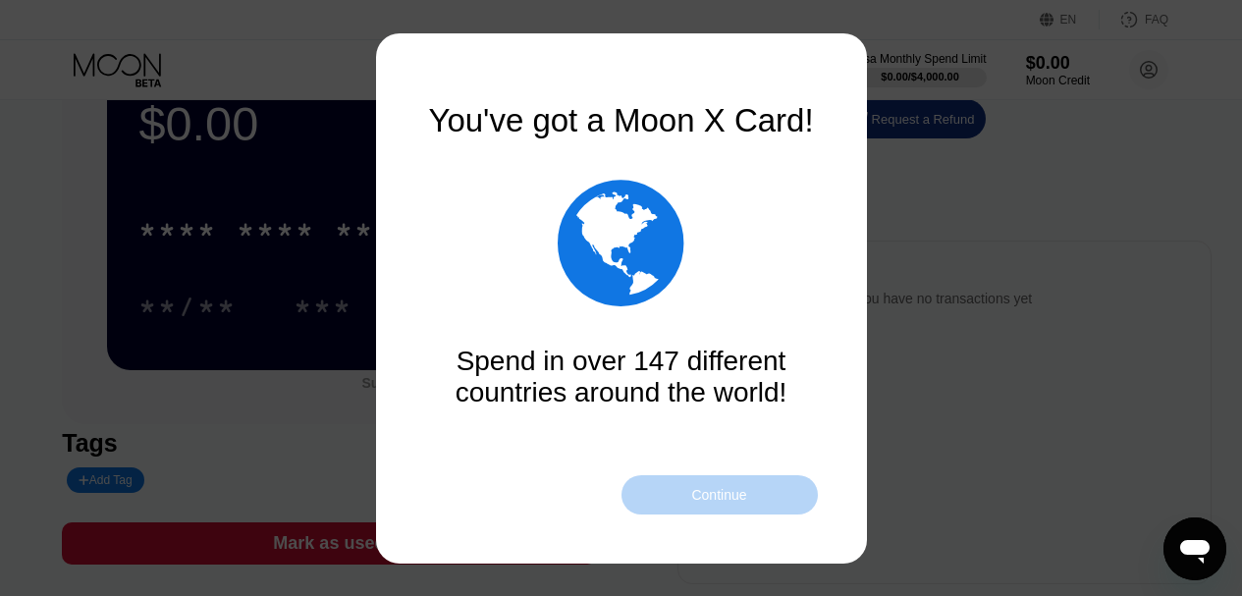
click at [752, 502] on div "Continue" at bounding box center [719, 494] width 196 height 39
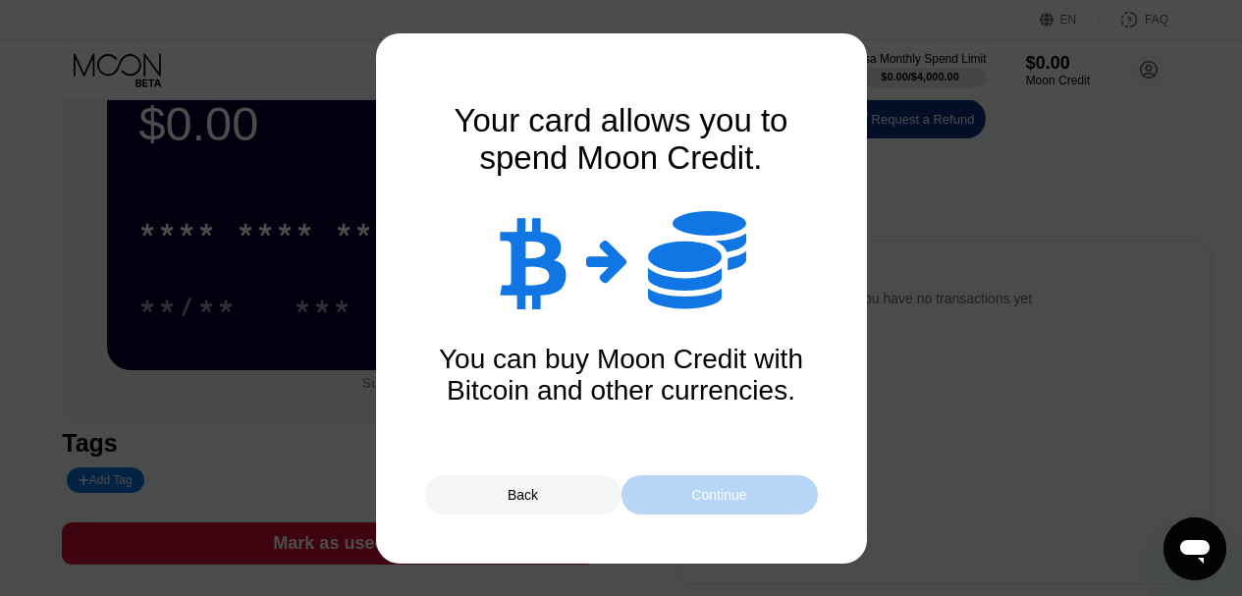
click at [752, 502] on div "Continue" at bounding box center [719, 494] width 196 height 39
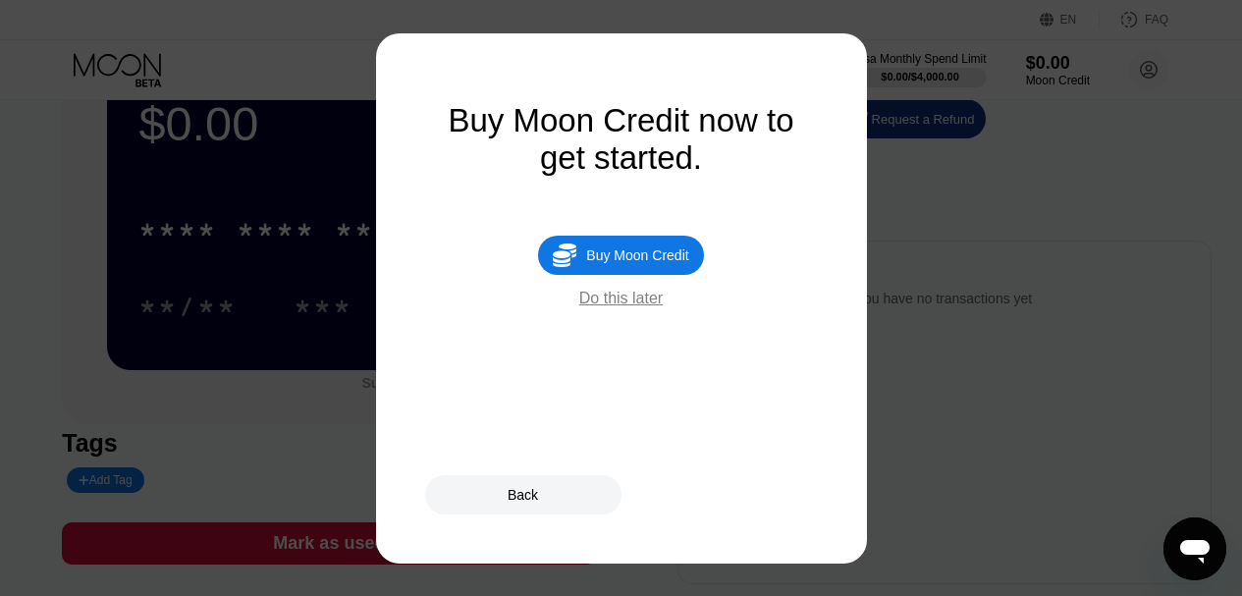
click at [599, 307] on div "Do this later" at bounding box center [620, 299] width 83 height 18
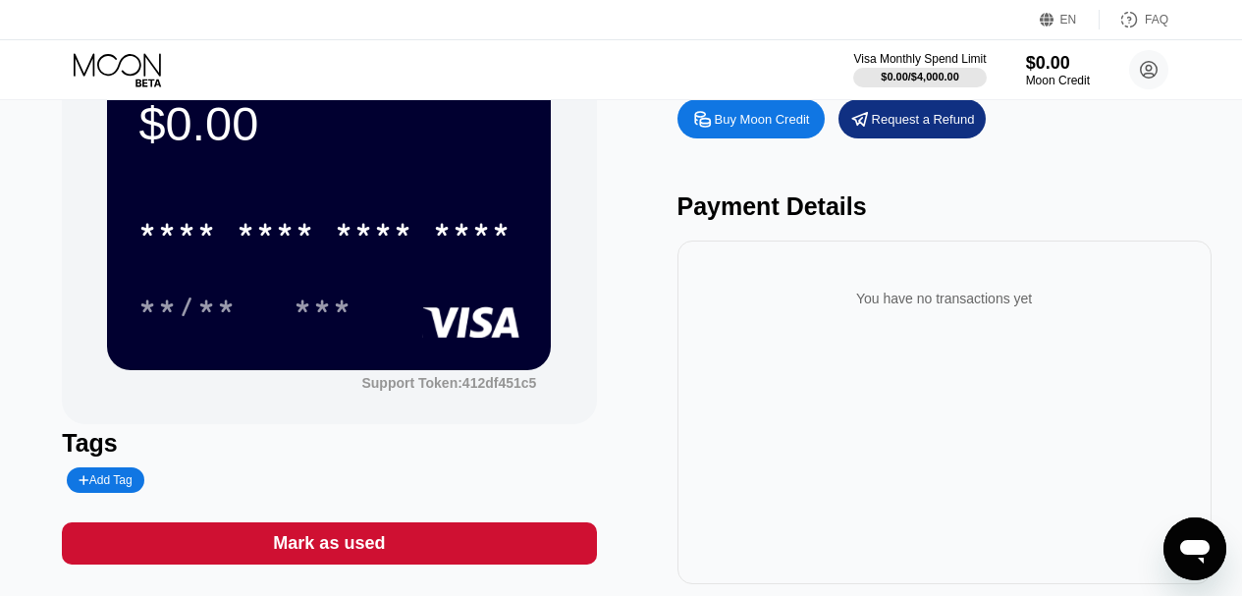
scroll to position [0, 0]
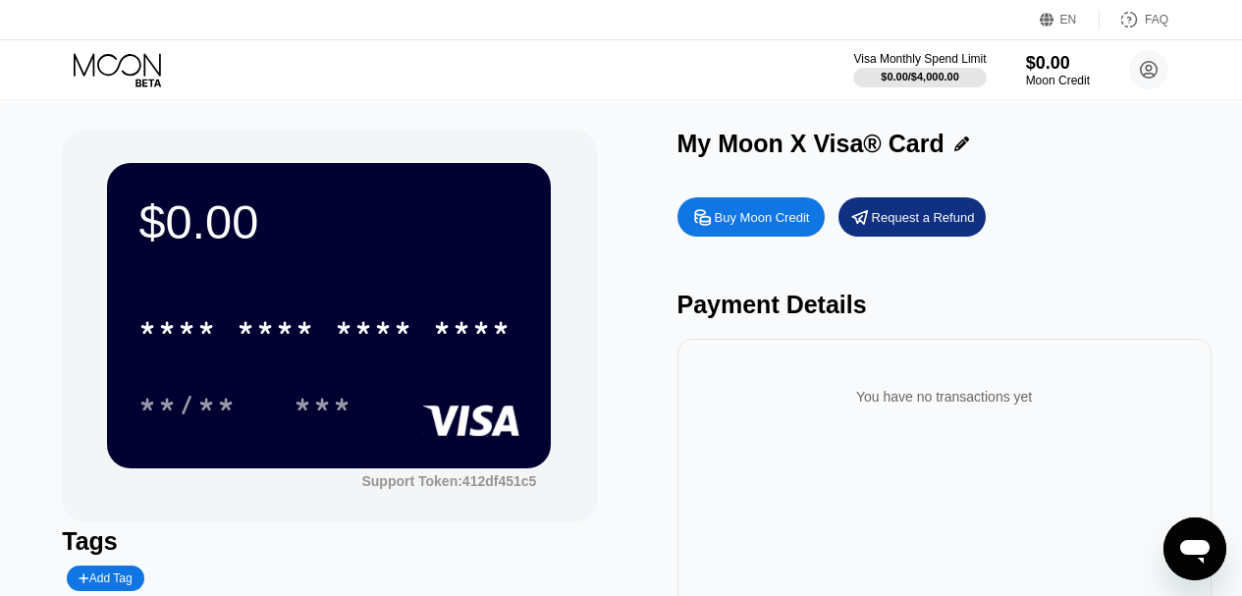
click at [438, 355] on div "* * * * * * * * * * * * ****" at bounding box center [328, 322] width 381 height 67
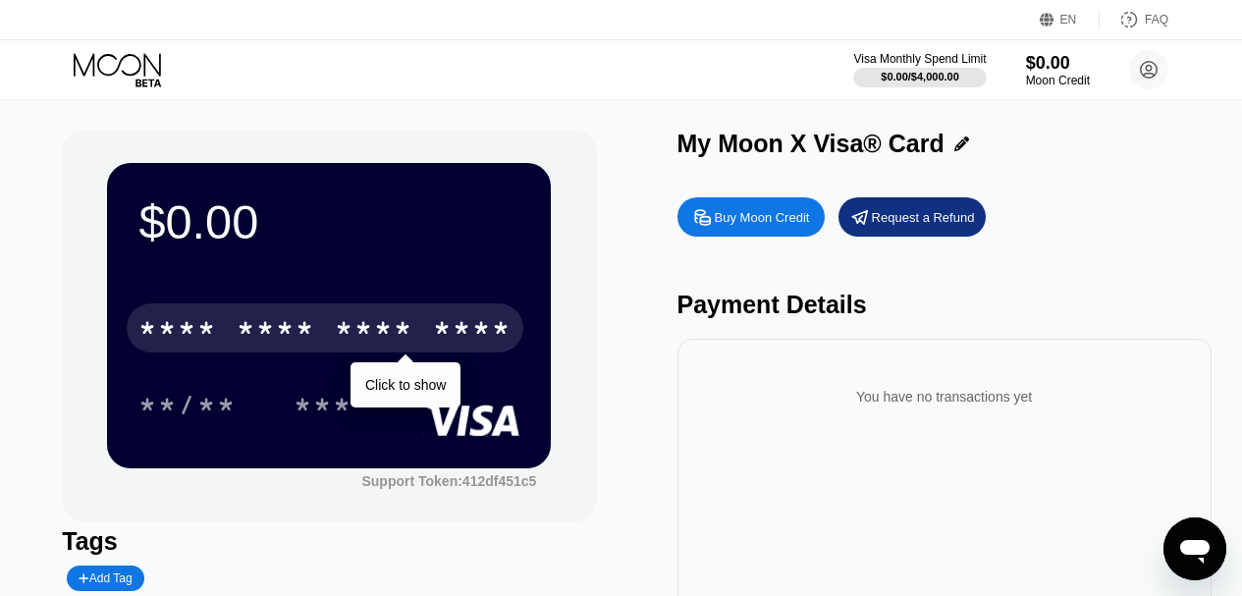
click at [443, 340] on div "****" at bounding box center [472, 330] width 79 height 31
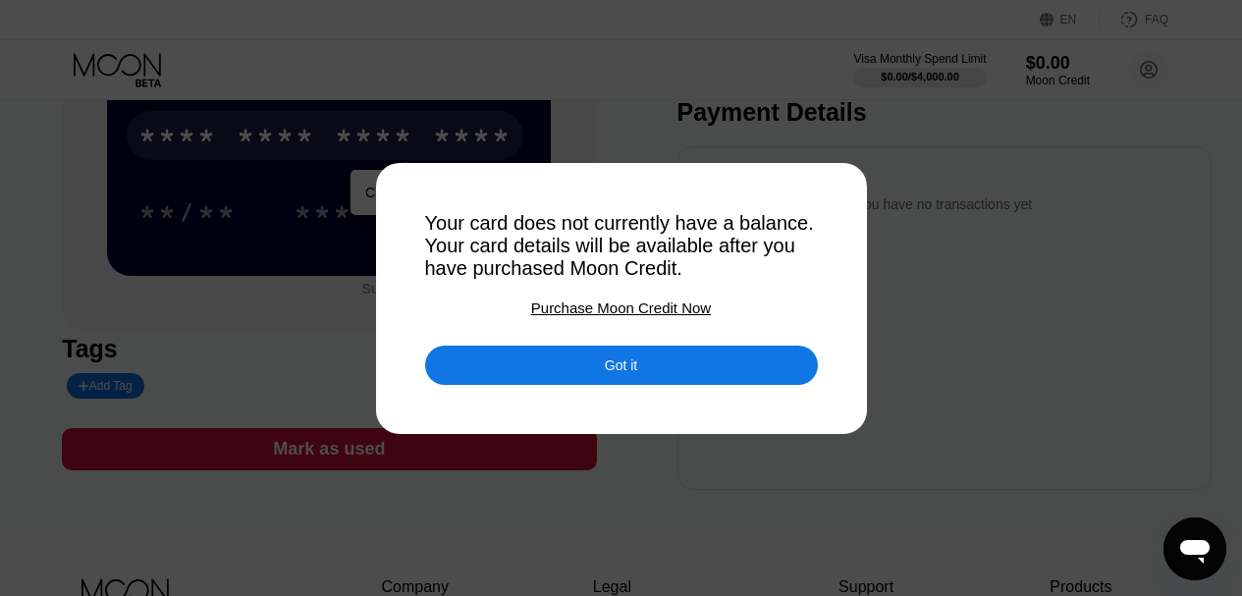
scroll to position [196, 0]
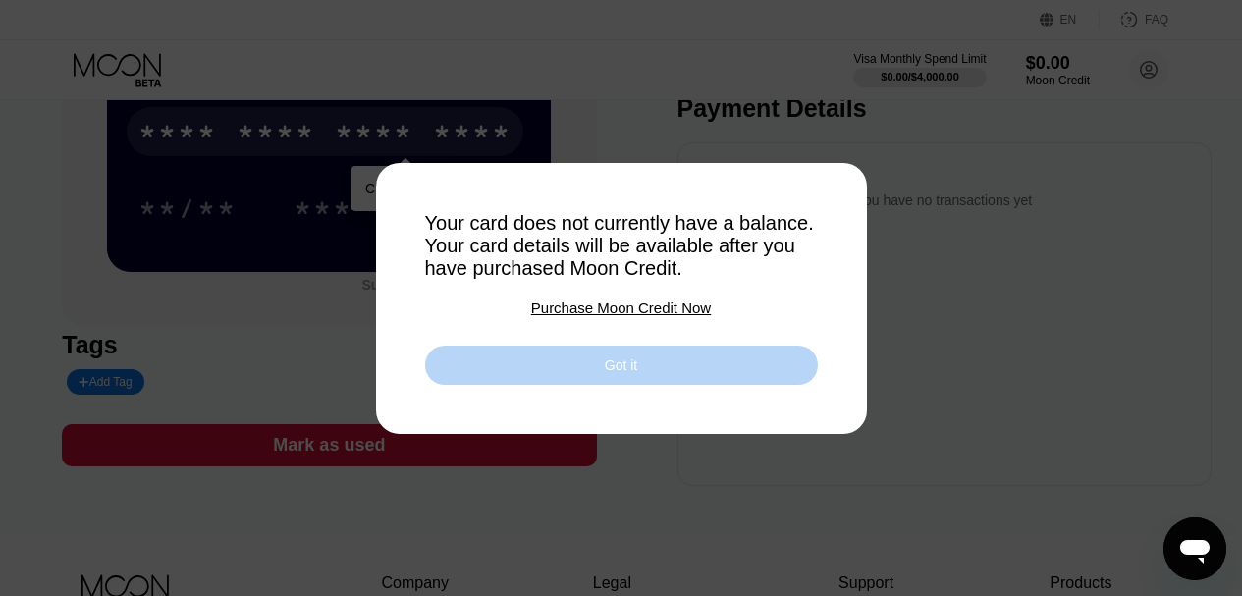
click at [646, 372] on div "Got it" at bounding box center [621, 365] width 393 height 39
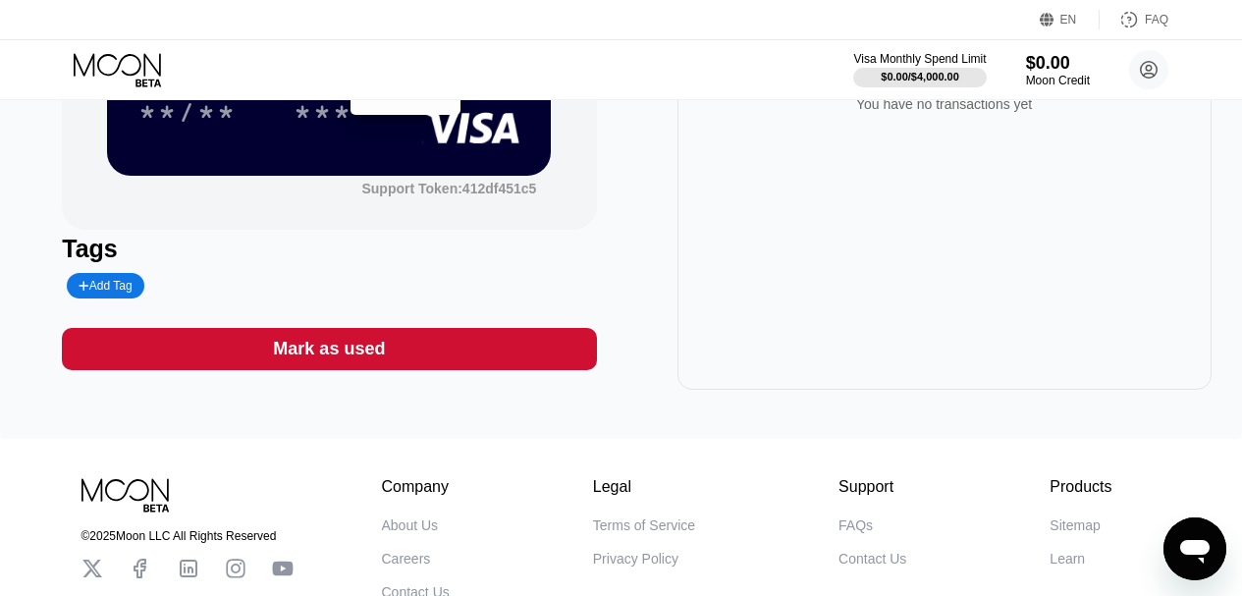
scroll to position [294, 0]
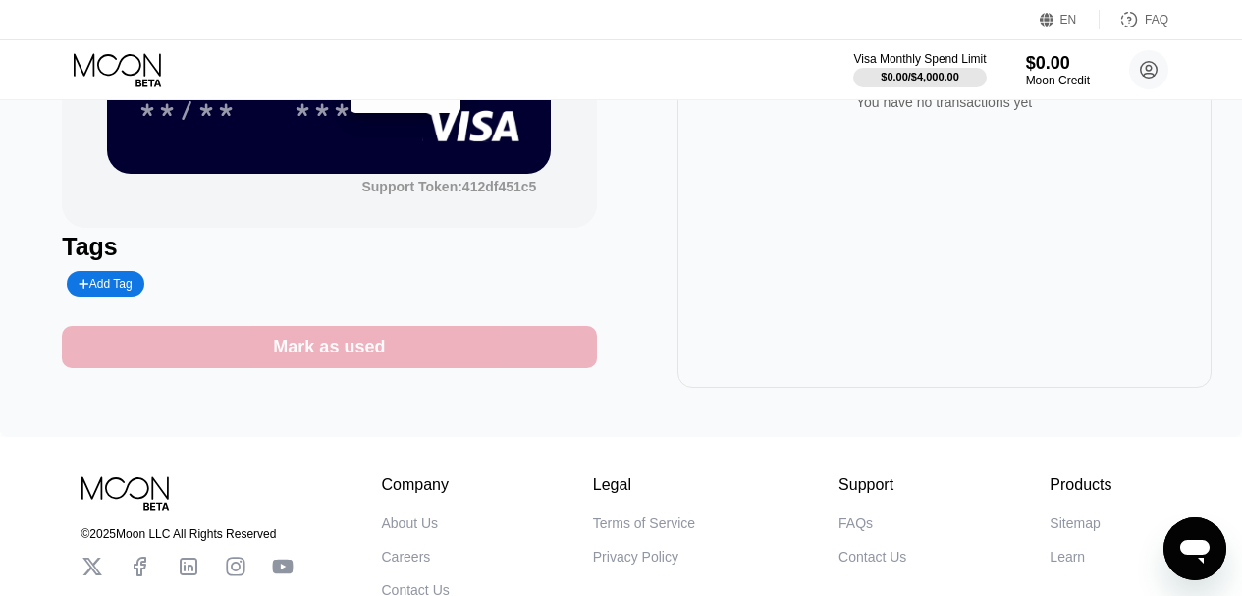
click at [384, 352] on div "Mark as used" at bounding box center [329, 347] width 534 height 42
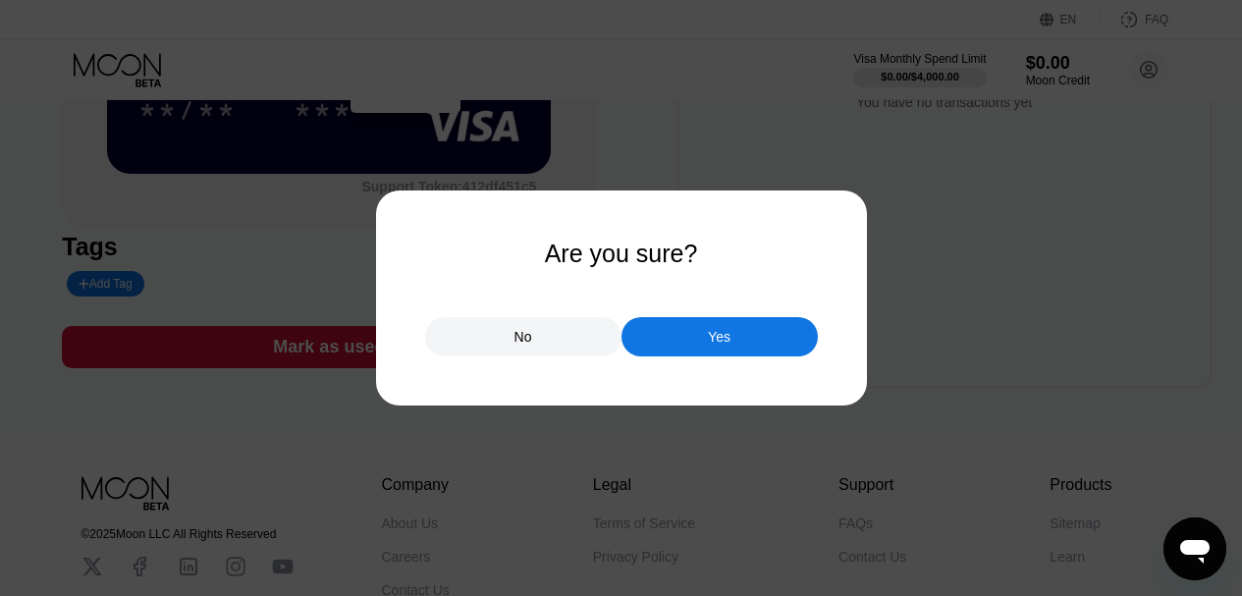
click at [559, 350] on div "No" at bounding box center [523, 336] width 196 height 39
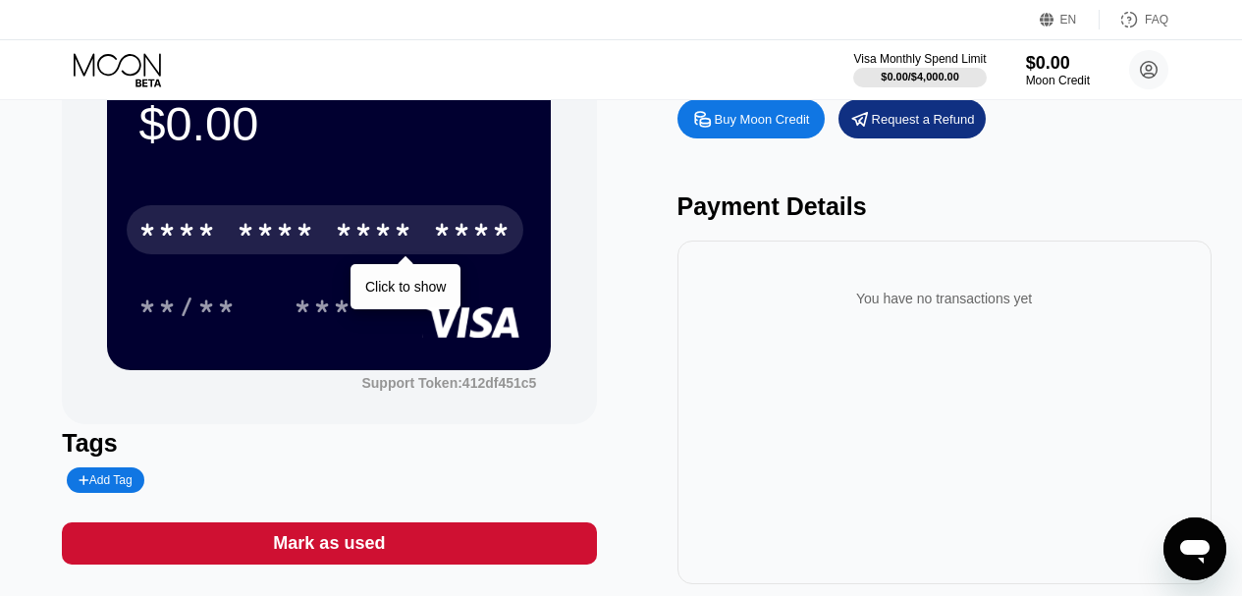
scroll to position [0, 0]
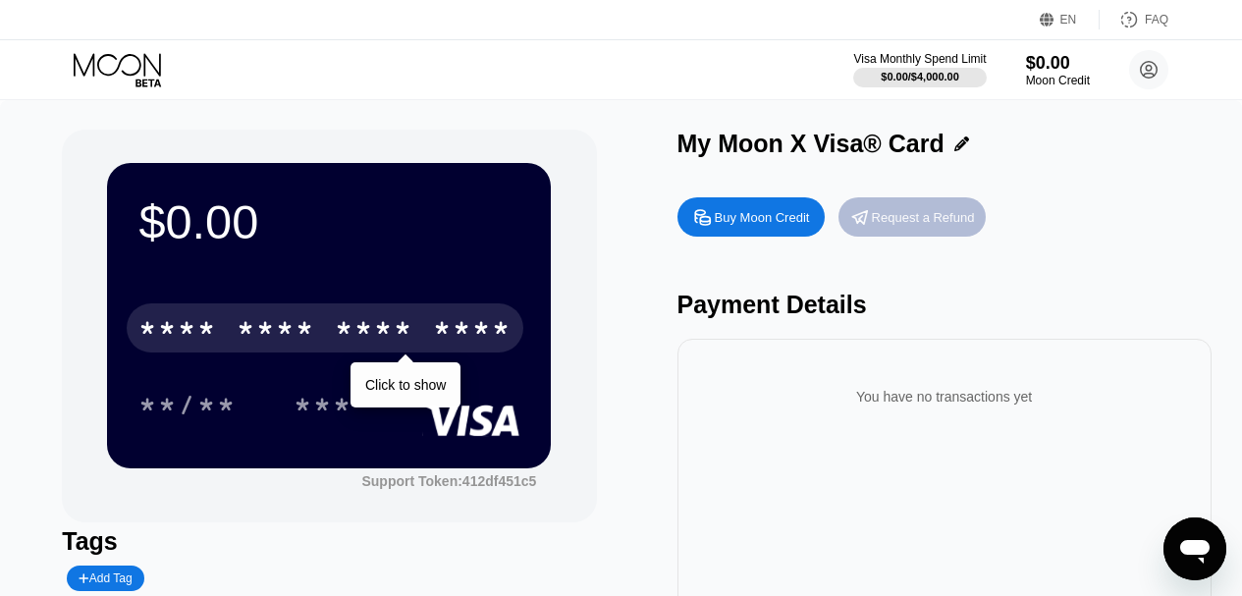
click at [913, 220] on div "Request a Refund" at bounding box center [923, 217] width 103 height 17
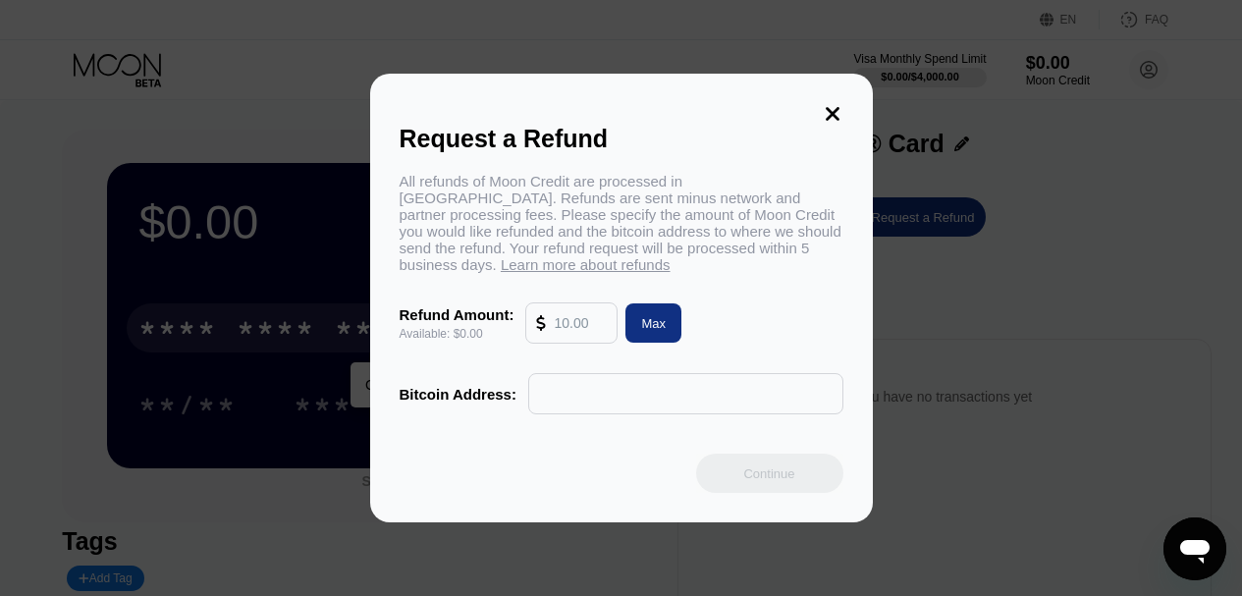
click at [571, 187] on div "All refunds of Moon Credit are processed in Bitcoin. Refunds are sent minus net…" at bounding box center [621, 223] width 444 height 100
drag, startPoint x: 571, startPoint y: 187, endPoint x: 586, endPoint y: 249, distance: 63.6
click at [586, 249] on div "All refunds of Moon Credit are processed in Bitcoin. Refunds are sent minus net…" at bounding box center [621, 223] width 444 height 100
click at [564, 391] on input "text" at bounding box center [685, 393] width 293 height 39
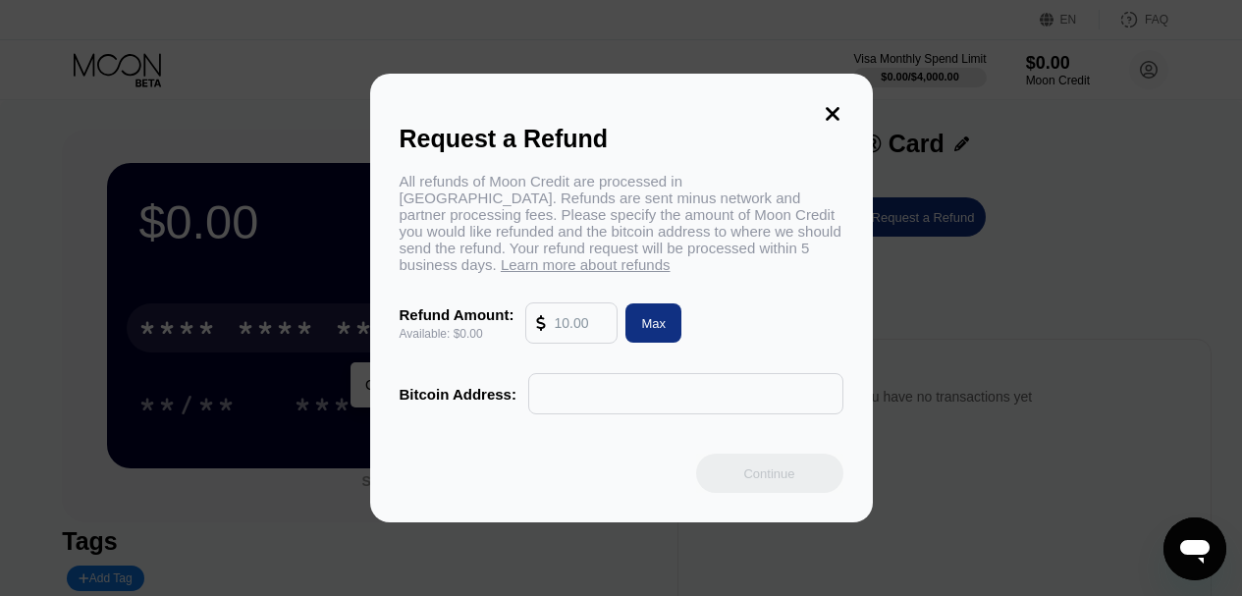
click at [836, 105] on icon at bounding box center [833, 114] width 22 height 22
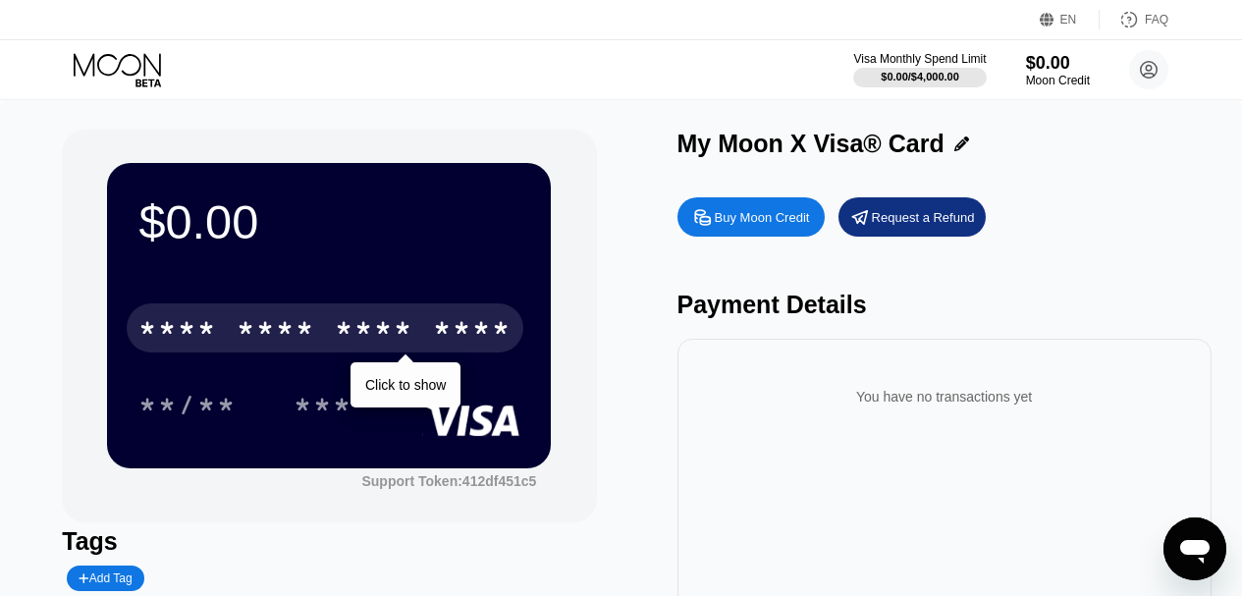
click at [772, 218] on div "Buy Moon Credit" at bounding box center [762, 217] width 95 height 17
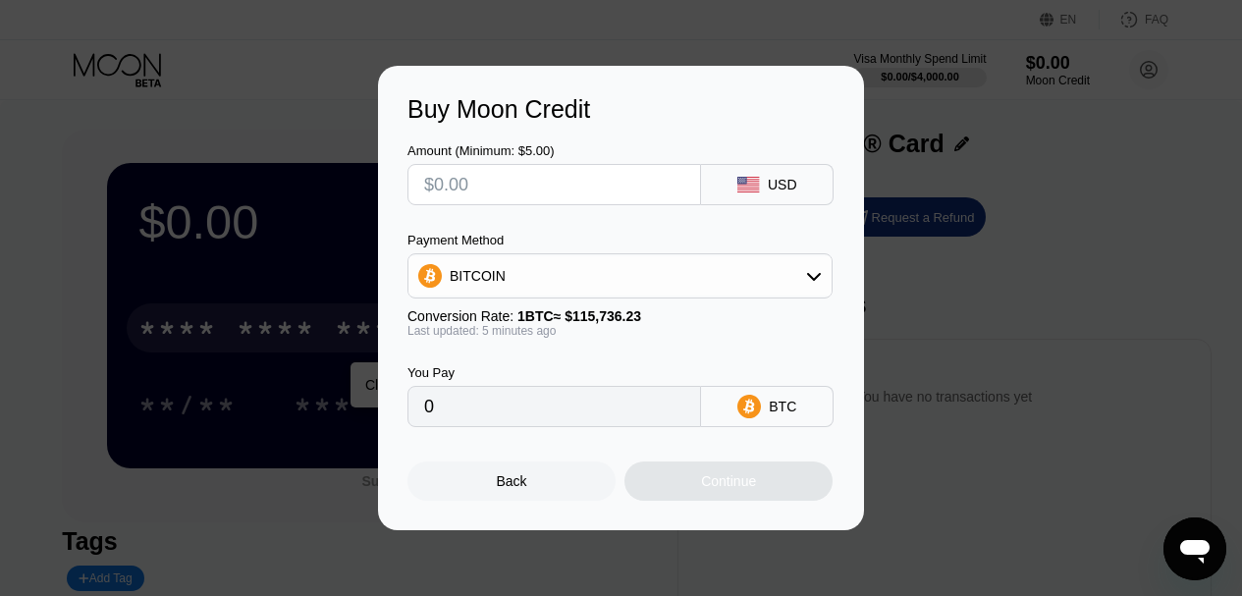
click at [778, 278] on div "BITCOIN" at bounding box center [619, 275] width 423 height 39
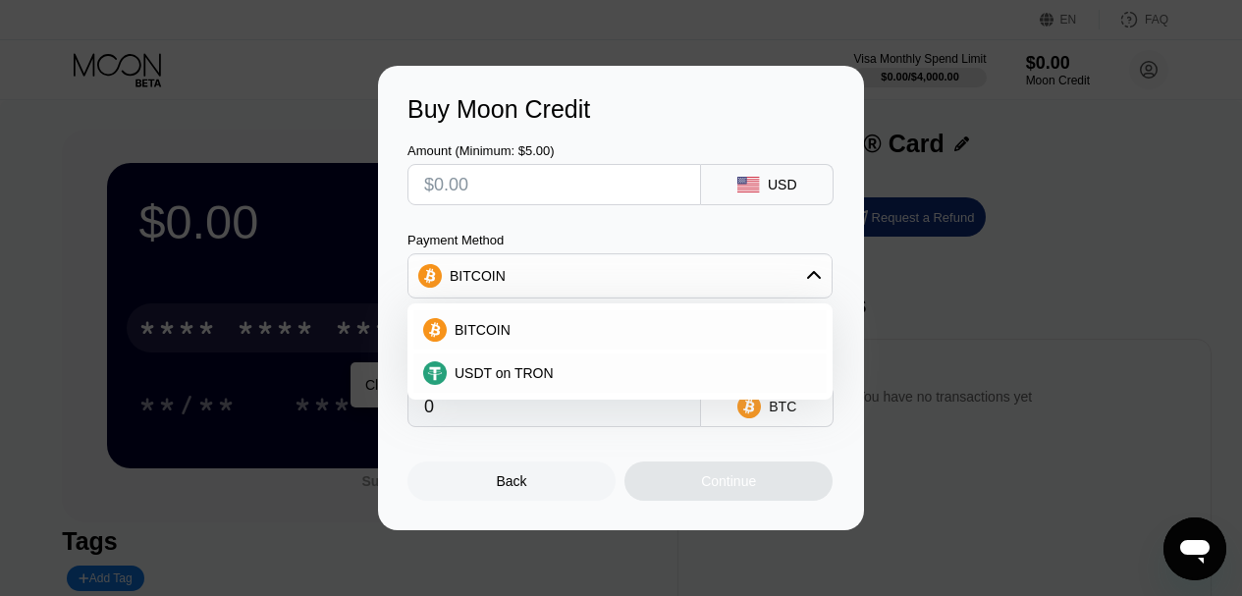
click at [778, 278] on div "BITCOIN" at bounding box center [619, 275] width 423 height 39
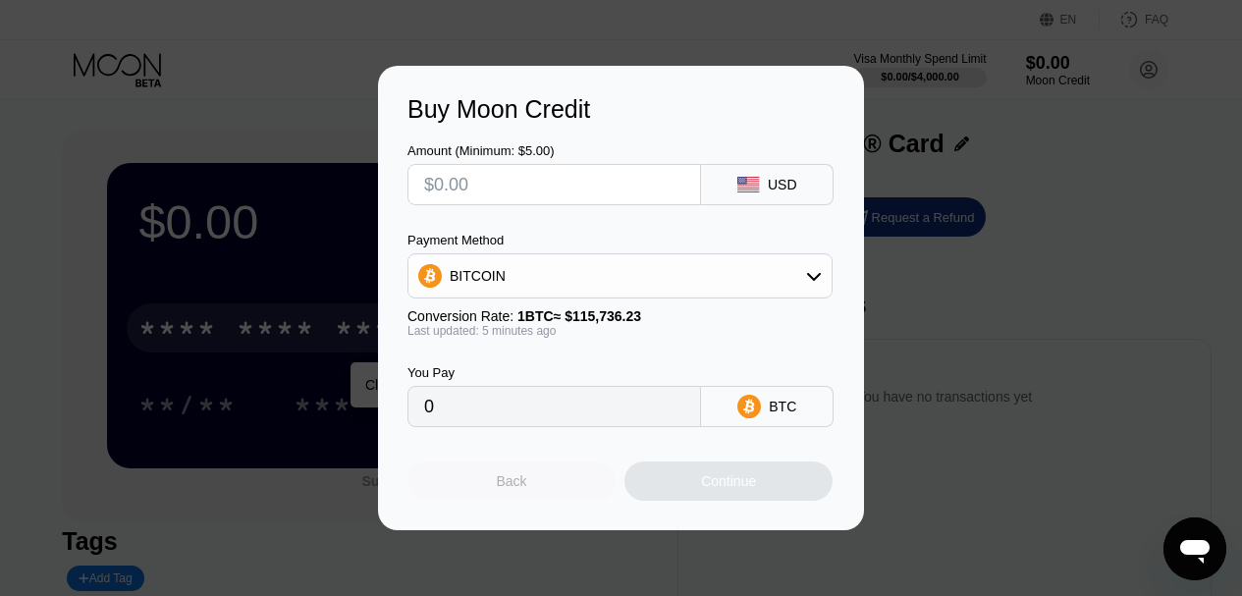
click at [543, 488] on div "Back" at bounding box center [511, 480] width 208 height 39
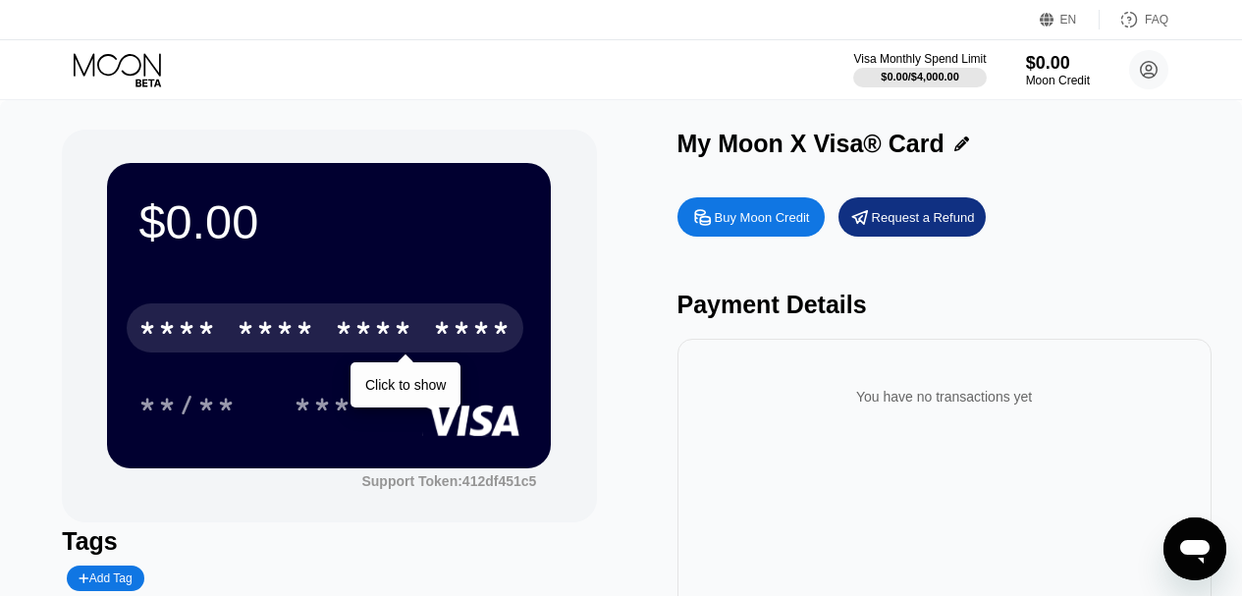
click at [748, 213] on div "Buy Moon Credit" at bounding box center [762, 217] width 95 height 17
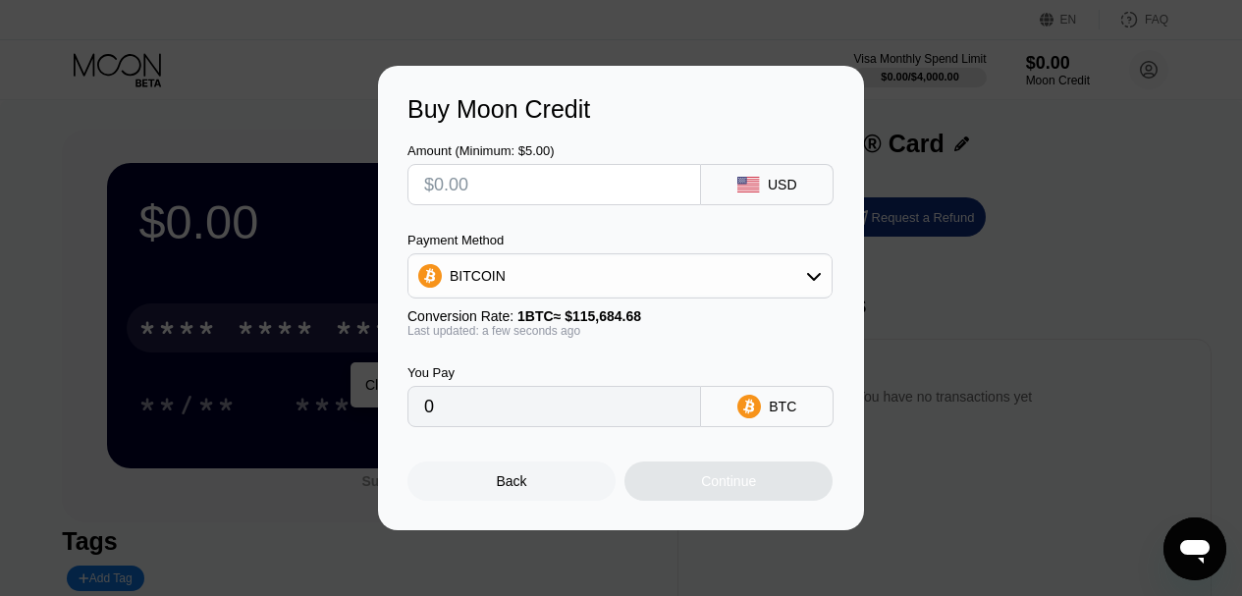
click at [740, 206] on div "Amount (Minimum: $5.00) USD Payment Method BITCOIN Conversion Rate: 1 BTC ≈ $11…" at bounding box center [620, 275] width 427 height 303
click at [747, 193] on div "USD" at bounding box center [767, 184] width 133 height 41
click at [747, 192] on div "USD" at bounding box center [767, 184] width 133 height 41
click at [751, 179] on icon at bounding box center [748, 185] width 23 height 16
click at [557, 508] on div "Buy Moon Credit Amount (Minimum: $5.00) USD Payment Method BITCOIN Conversion R…" at bounding box center [621, 298] width 486 height 464
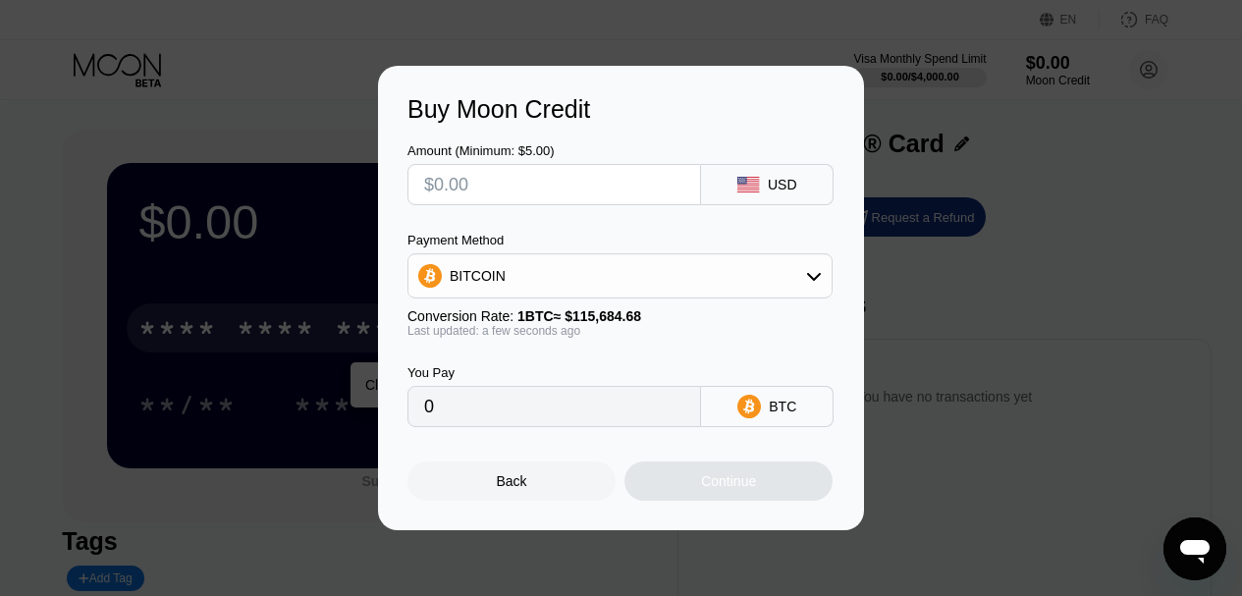
click at [543, 494] on div "Back" at bounding box center [511, 480] width 208 height 39
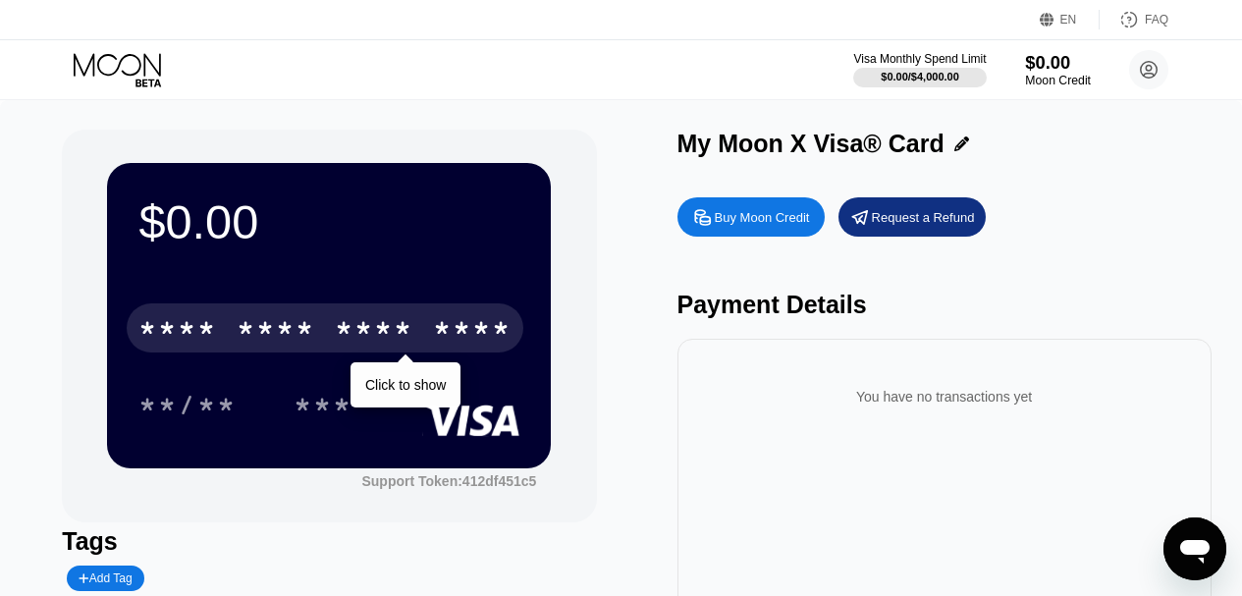
click at [1054, 78] on div "Moon Credit" at bounding box center [1058, 81] width 66 height 14
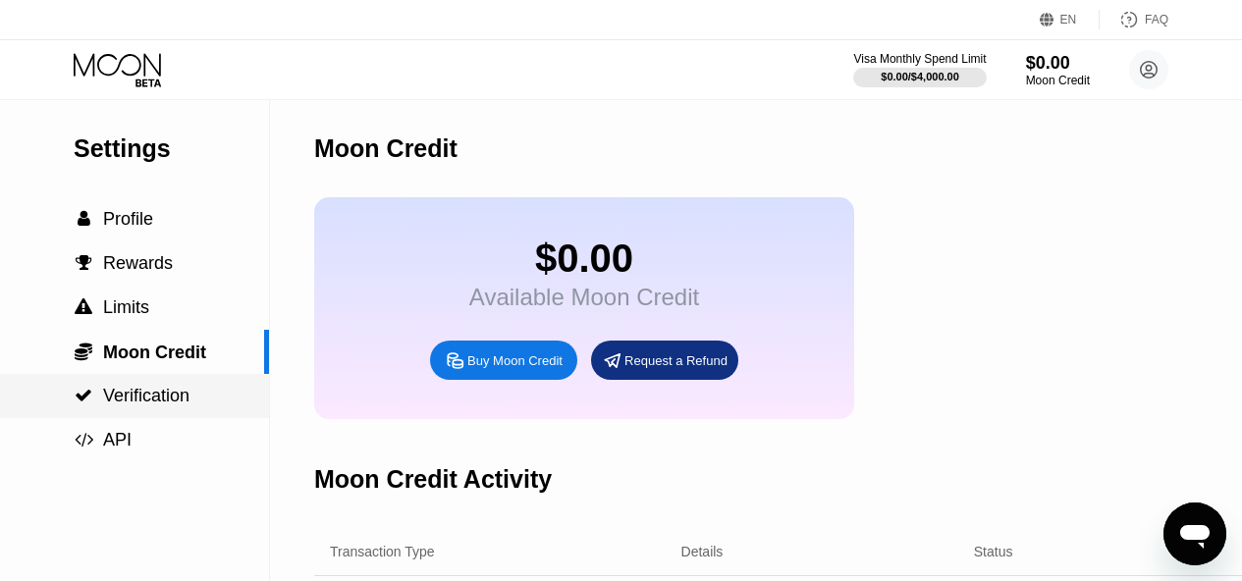
click at [114, 405] on span "Verification" at bounding box center [146, 396] width 86 height 20
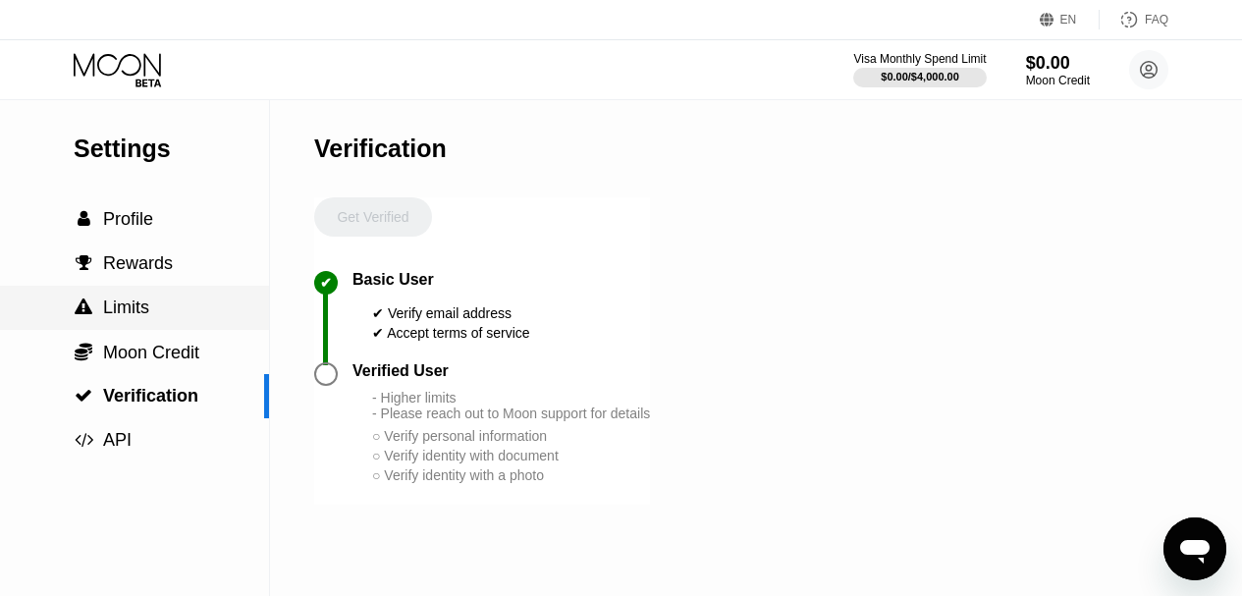
click at [135, 313] on span "Limits" at bounding box center [126, 307] width 46 height 20
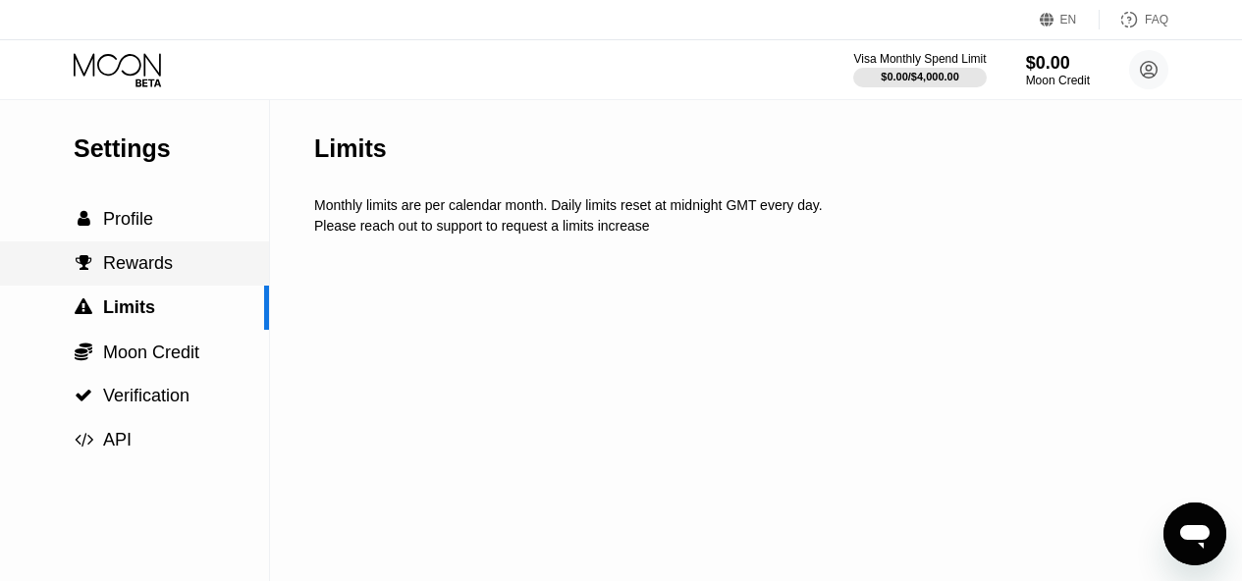
click at [147, 271] on span "Rewards" at bounding box center [138, 263] width 70 height 20
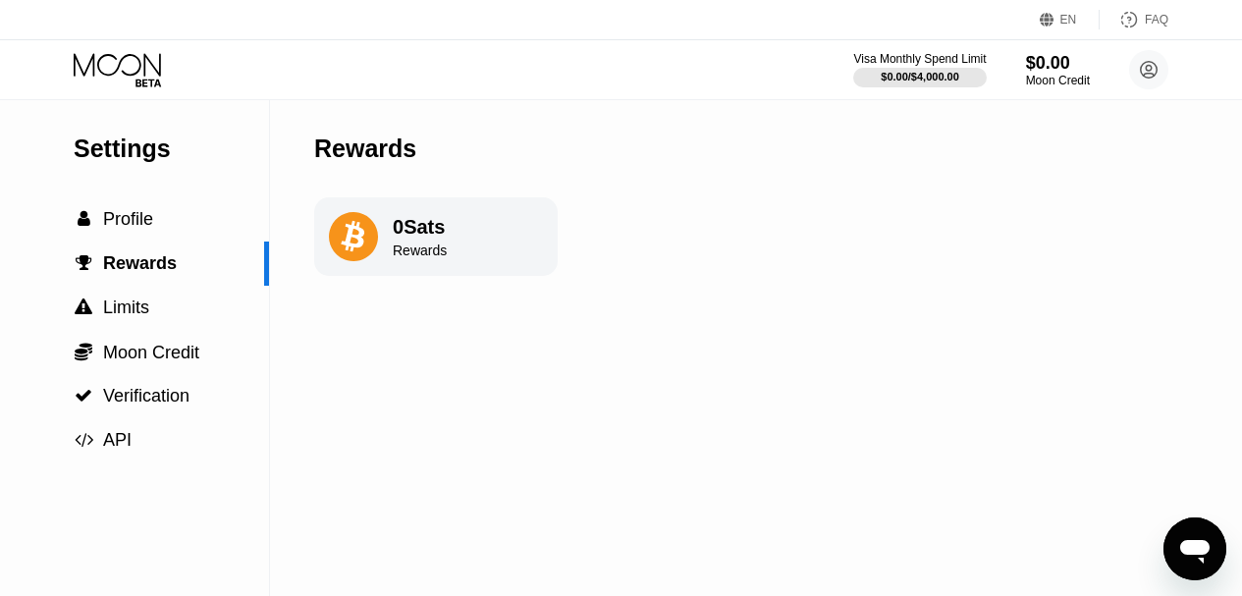
click at [401, 213] on div "0 Sats Rewards" at bounding box center [435, 236] width 243 height 79
click at [138, 229] on span "Profile" at bounding box center [128, 219] width 50 height 20
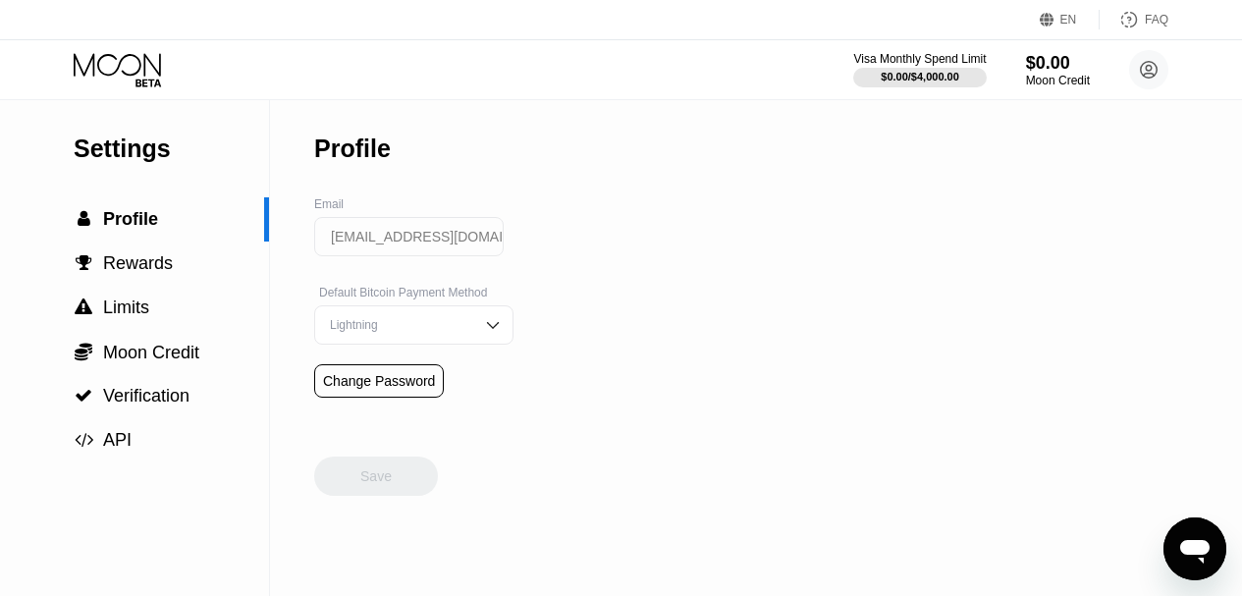
click at [329, 345] on div "Lightning" at bounding box center [413, 324] width 199 height 39
click at [632, 361] on div "Settings  Profile  Rewards  Limits  Moon Credit  Verification  API Profil…" at bounding box center [621, 348] width 1242 height 496
click at [620, 474] on div "Settings  Profile  Rewards  Limits  Moon Credit  Verification  API Profil…" at bounding box center [621, 348] width 1242 height 496
click at [410, 360] on div "Lightning" at bounding box center [413, 364] width 197 height 39
click at [110, 445] on span "API" at bounding box center [117, 440] width 28 height 20
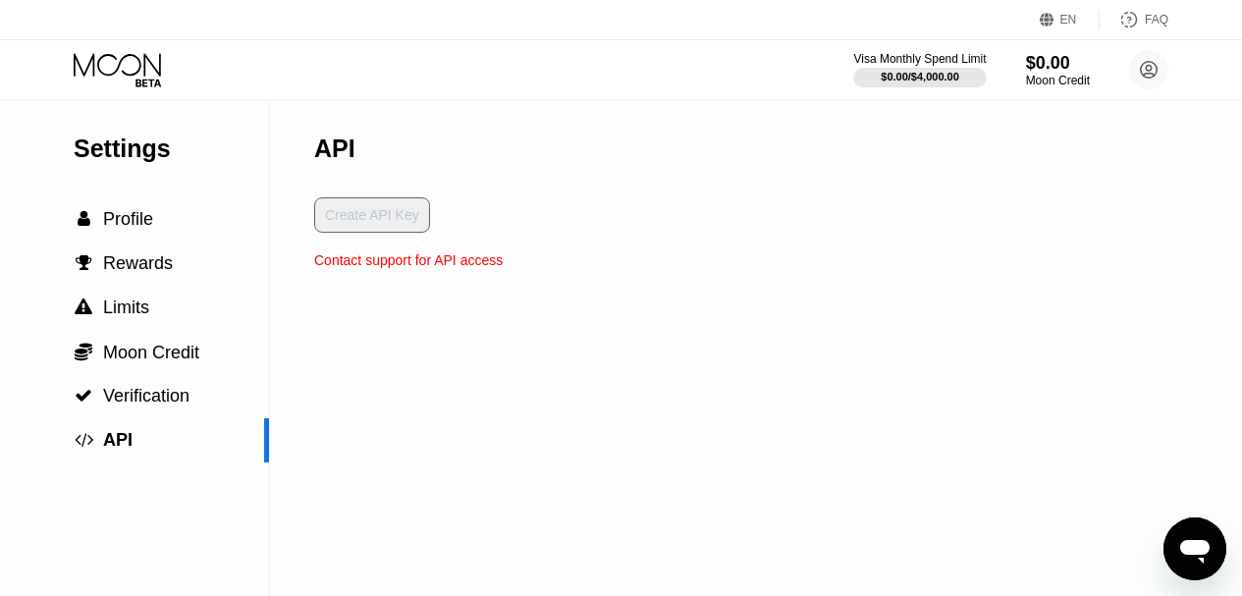
click at [1063, 16] on div "EN" at bounding box center [1068, 20] width 17 height 14
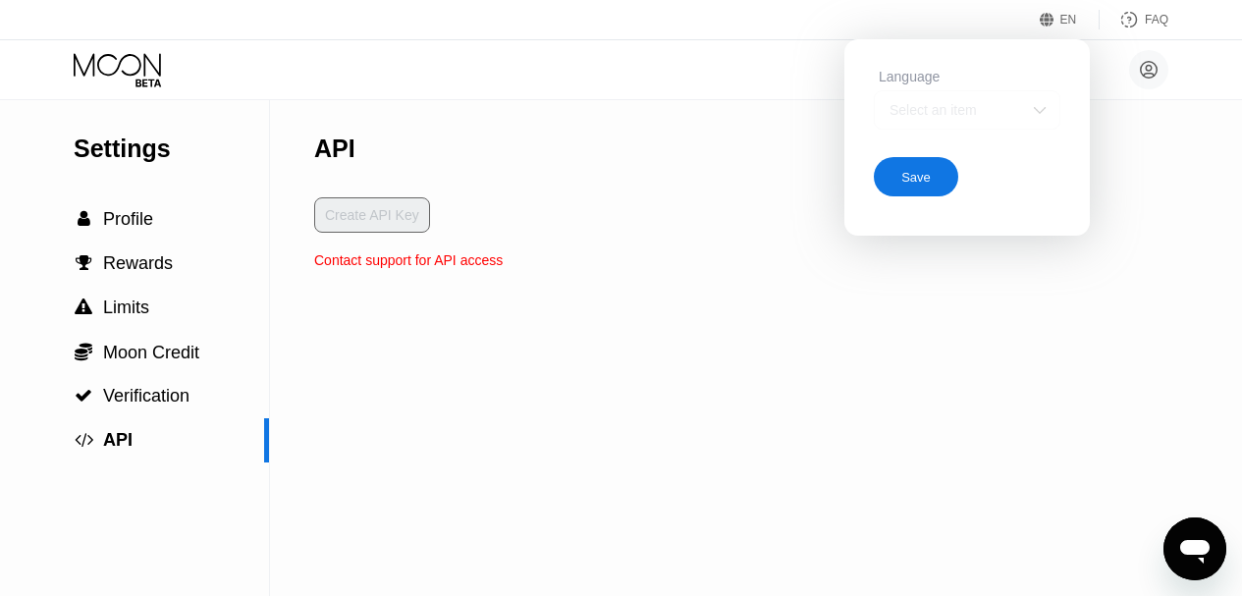
click at [1033, 117] on img at bounding box center [1040, 110] width 20 height 20
click at [1011, 288] on div "Settings  Profile  Rewards  Limits  Moon Credit  Verification  API API Cr…" at bounding box center [621, 348] width 1242 height 496
click at [1035, 175] on div at bounding box center [967, 188] width 185 height 39
click at [1156, 204] on div "Settings  Profile  Rewards  Limits  Moon Credit  Verification  API API Cr…" at bounding box center [621, 348] width 1242 height 496
click at [683, 79] on div "ali2@alikhanmohammadi.info  Home Settings Support Careers About Us Log out Pri…" at bounding box center [621, 69] width 1242 height 59
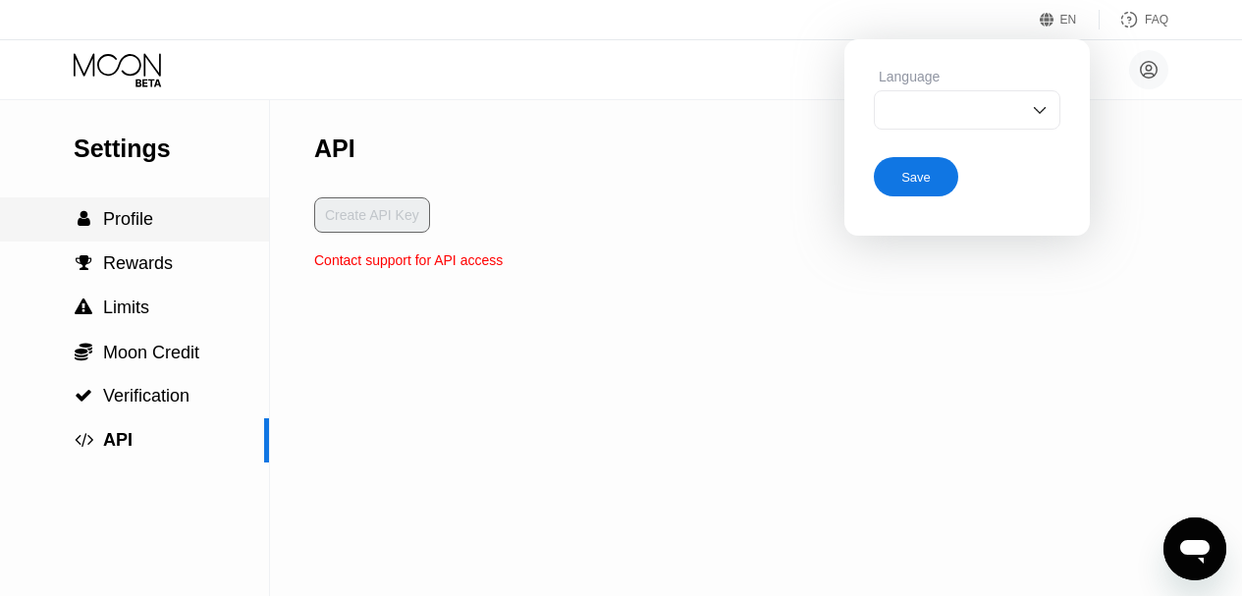
click at [124, 229] on span "Profile" at bounding box center [128, 219] width 50 height 20
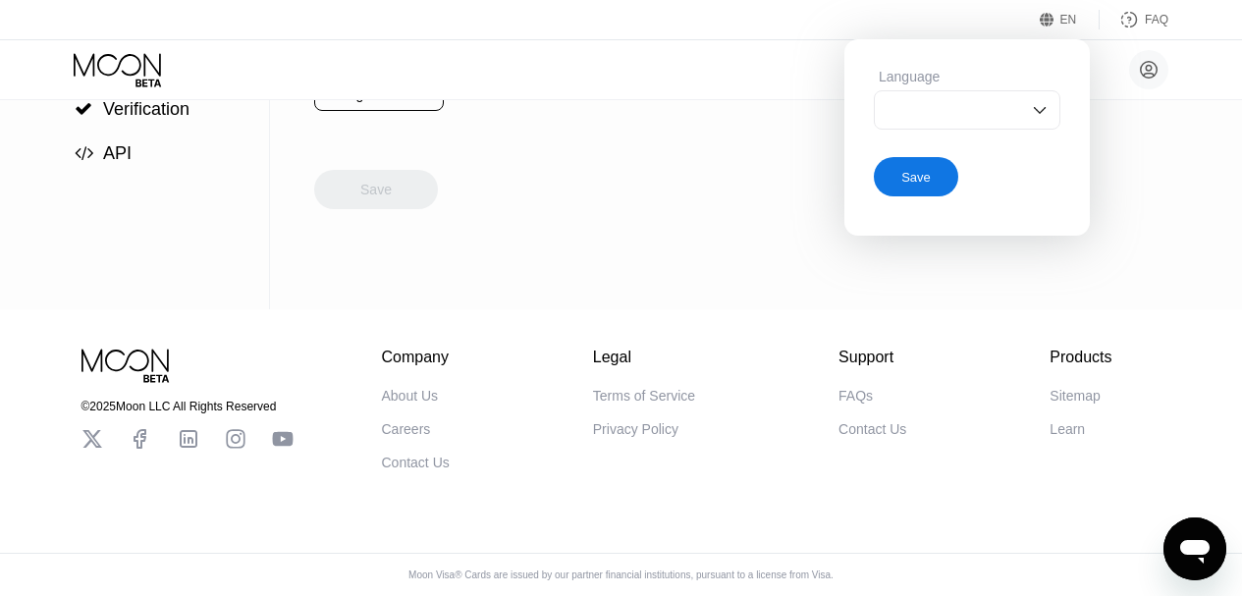
scroll to position [301, 0]
